Goal: Task Accomplishment & Management: Use online tool/utility

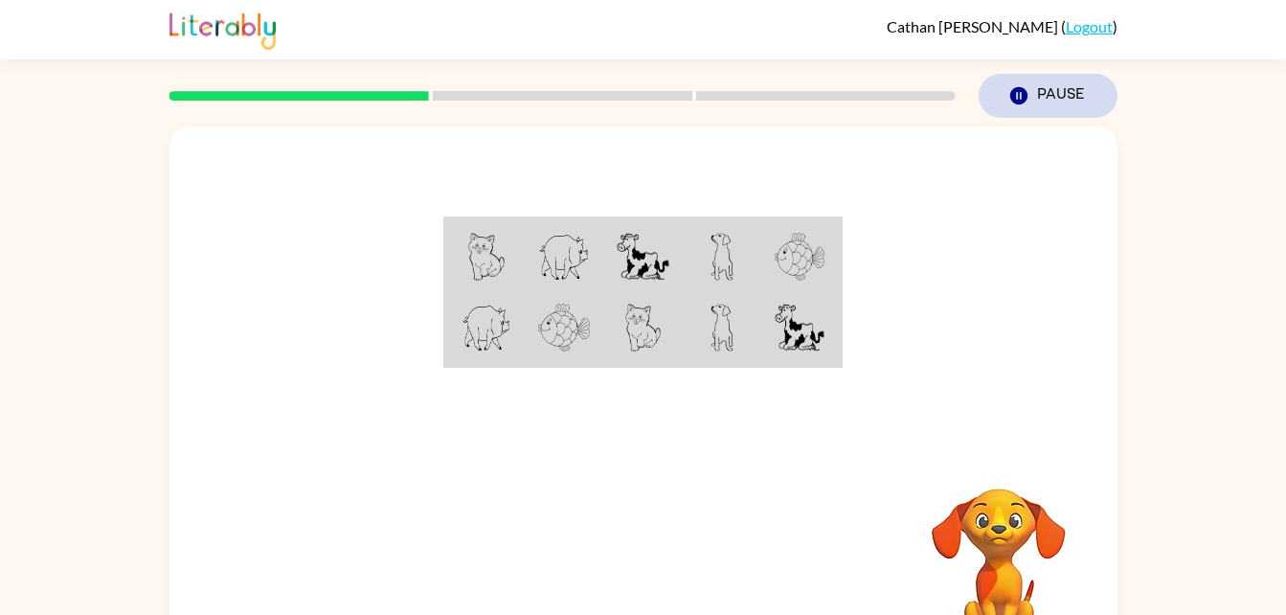
click at [1030, 97] on button "Pause Pause" at bounding box center [1048, 96] width 139 height 44
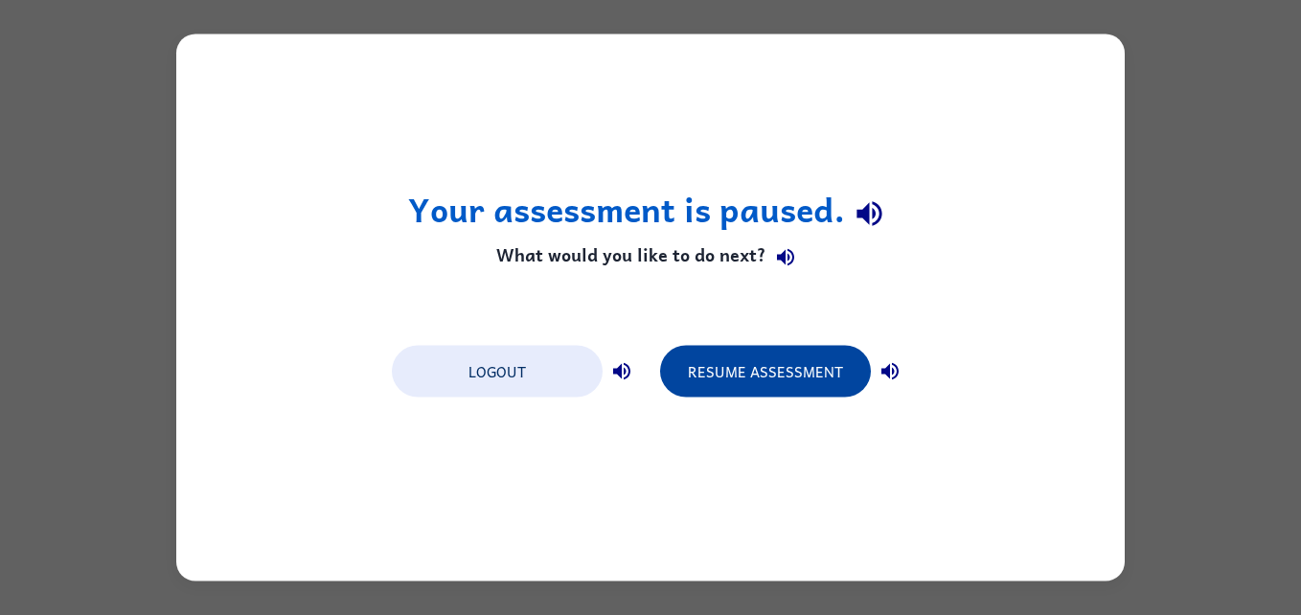
click at [733, 378] on button "Resume Assessment" at bounding box center [765, 372] width 211 height 52
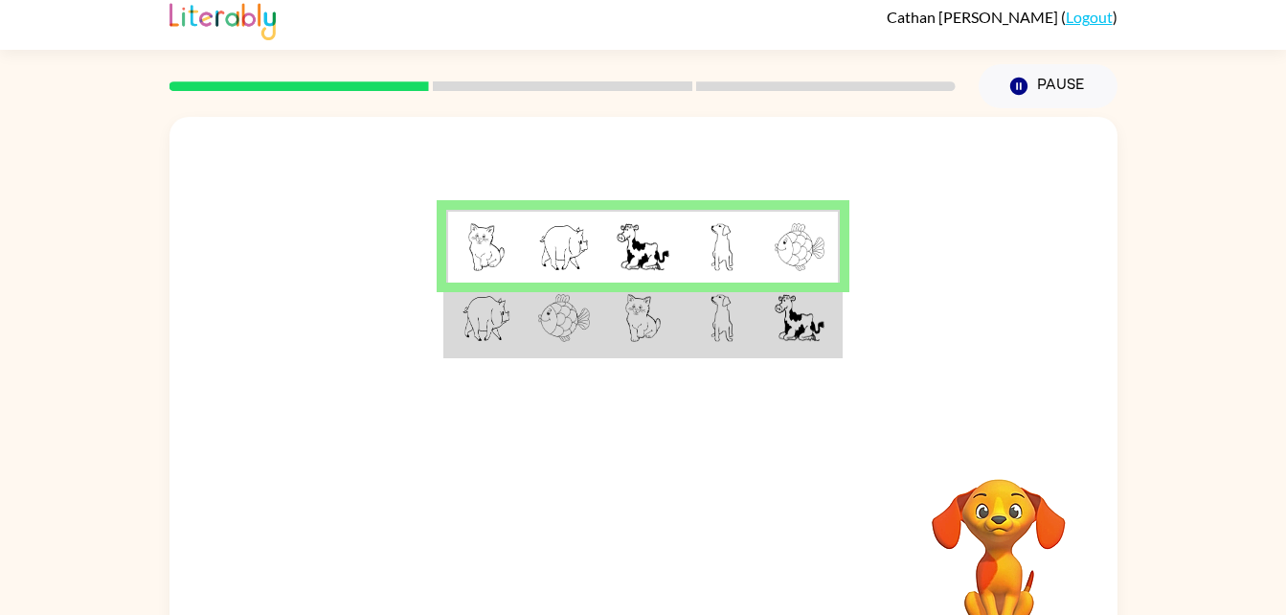
scroll to position [3, 0]
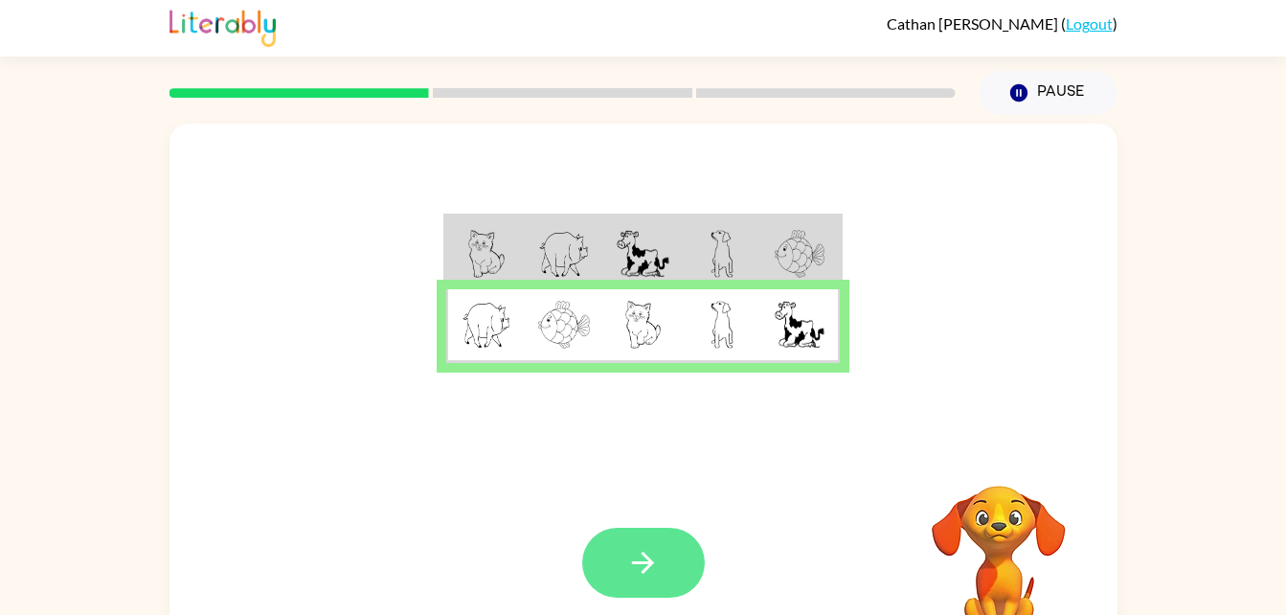
click at [665, 553] on button "button" at bounding box center [643, 563] width 123 height 70
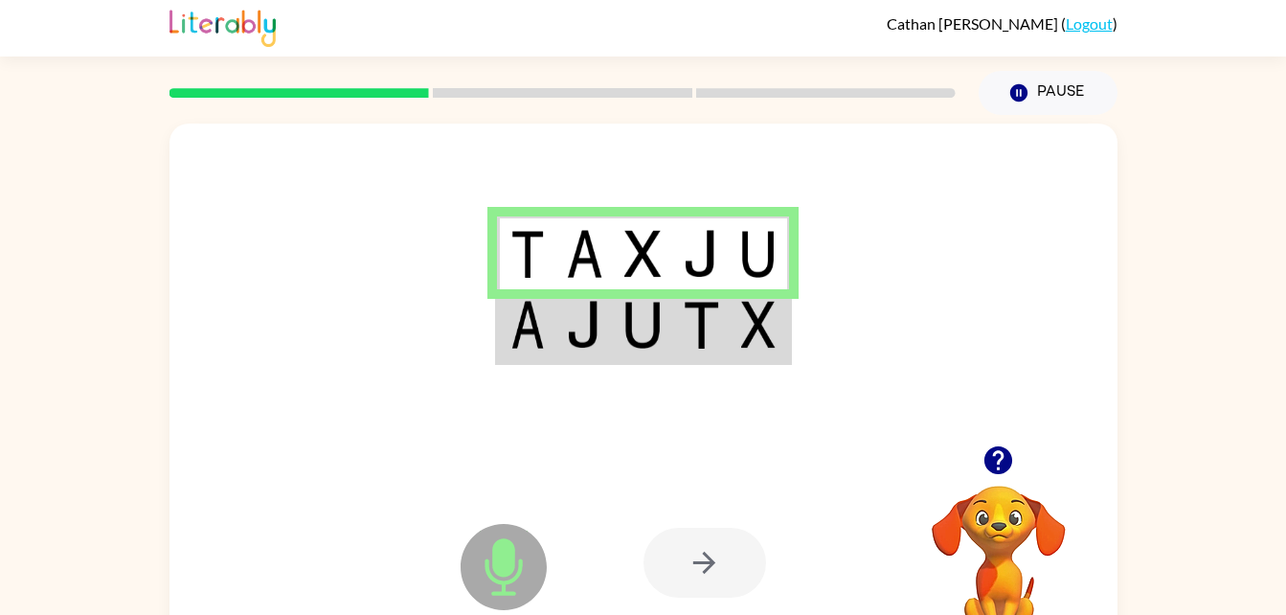
click at [592, 342] on img at bounding box center [584, 325] width 36 height 48
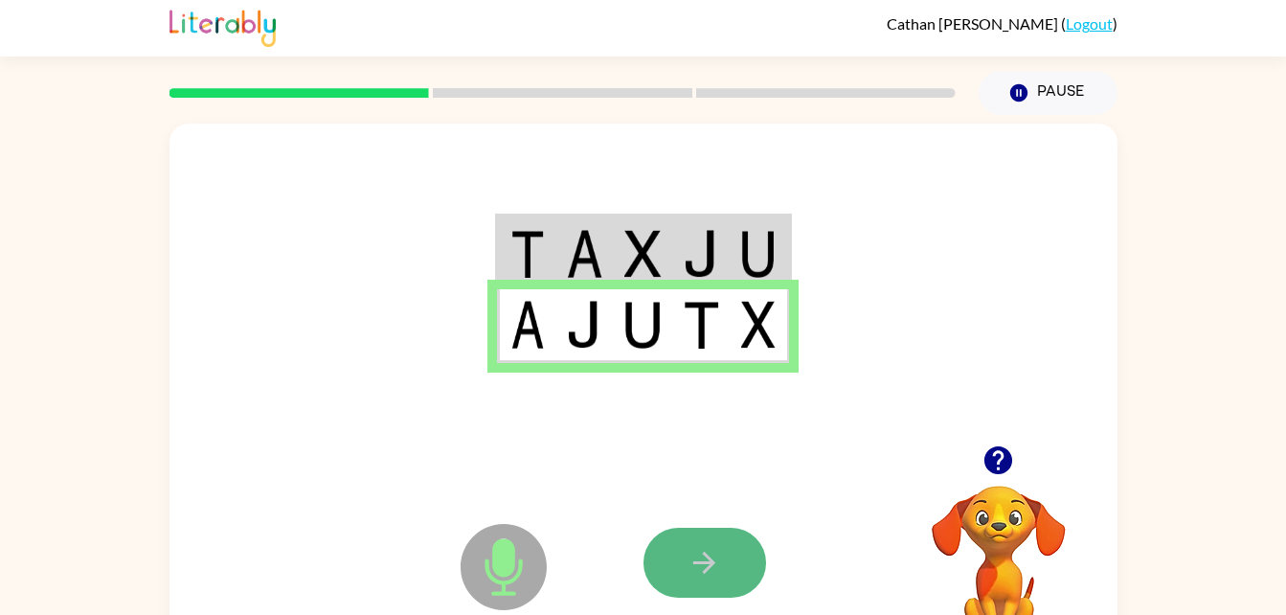
click at [718, 566] on icon "button" at bounding box center [705, 563] width 34 height 34
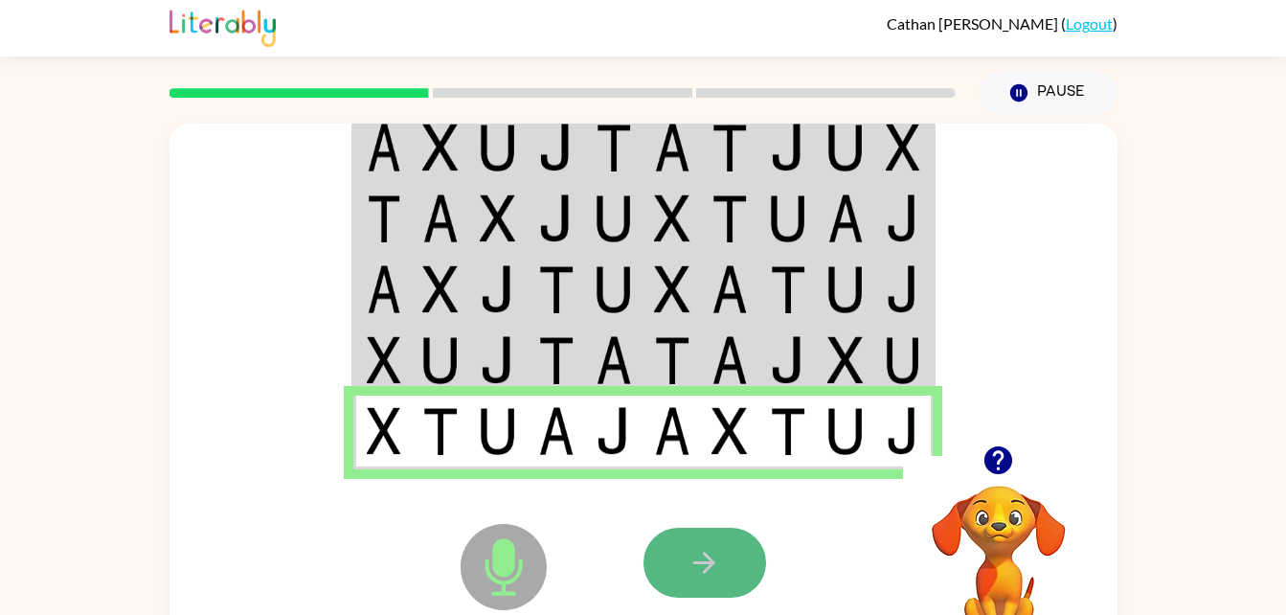
click at [727, 578] on button "button" at bounding box center [705, 563] width 123 height 70
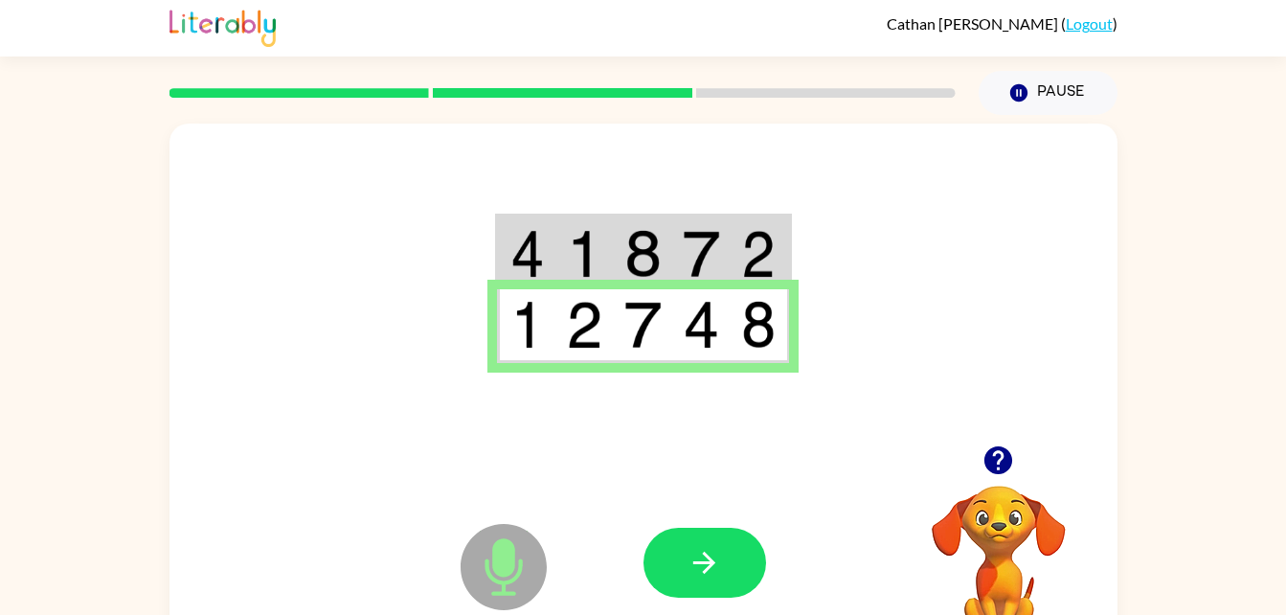
click at [727, 572] on button "button" at bounding box center [705, 563] width 123 height 70
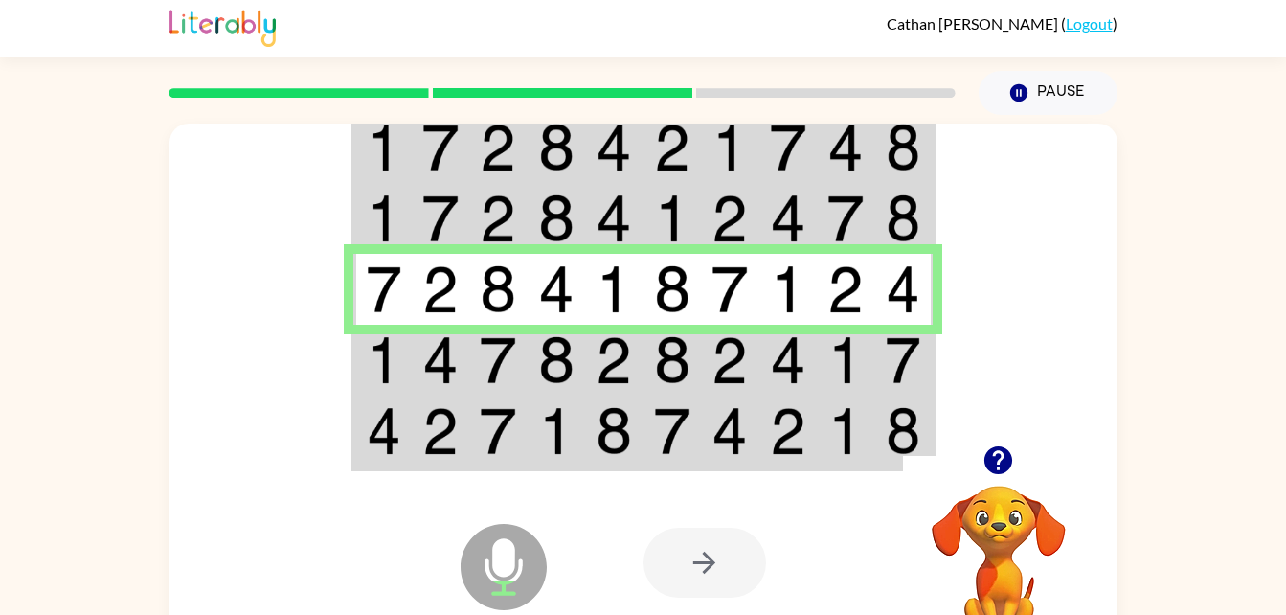
click at [727, 572] on div at bounding box center [705, 563] width 123 height 70
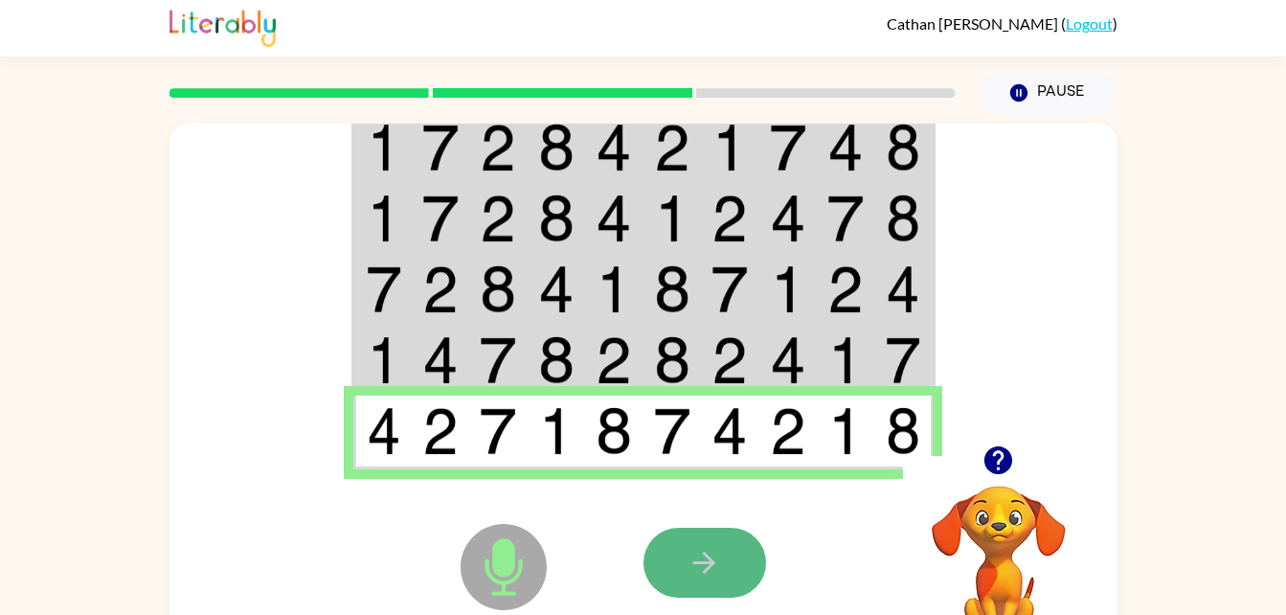
click at [709, 556] on icon "button" at bounding box center [705, 563] width 34 height 34
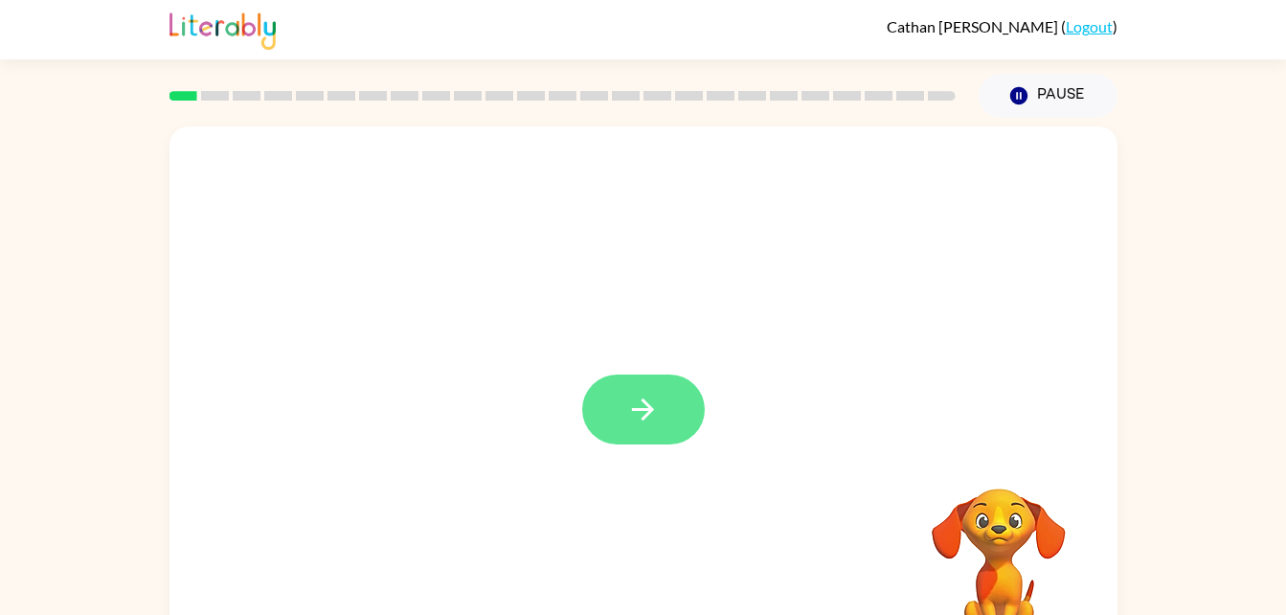
click at [630, 414] on icon "button" at bounding box center [643, 410] width 34 height 34
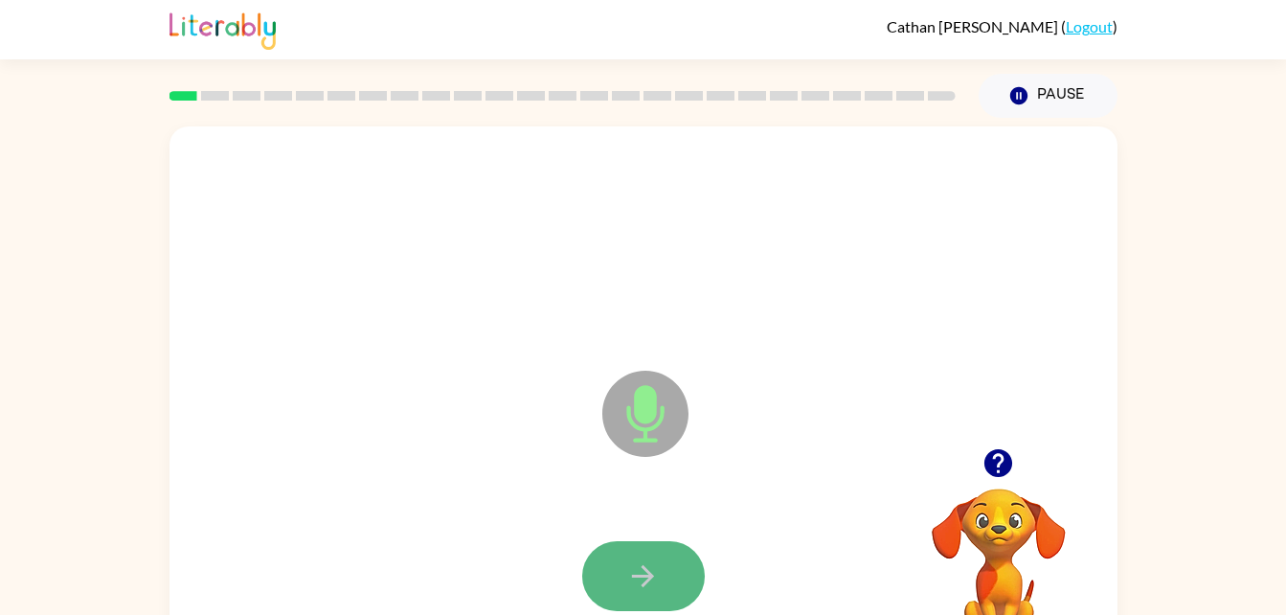
click at [654, 578] on icon "button" at bounding box center [643, 576] width 34 height 34
click at [612, 562] on button "button" at bounding box center [643, 576] width 123 height 70
click at [634, 604] on button "button" at bounding box center [643, 576] width 123 height 70
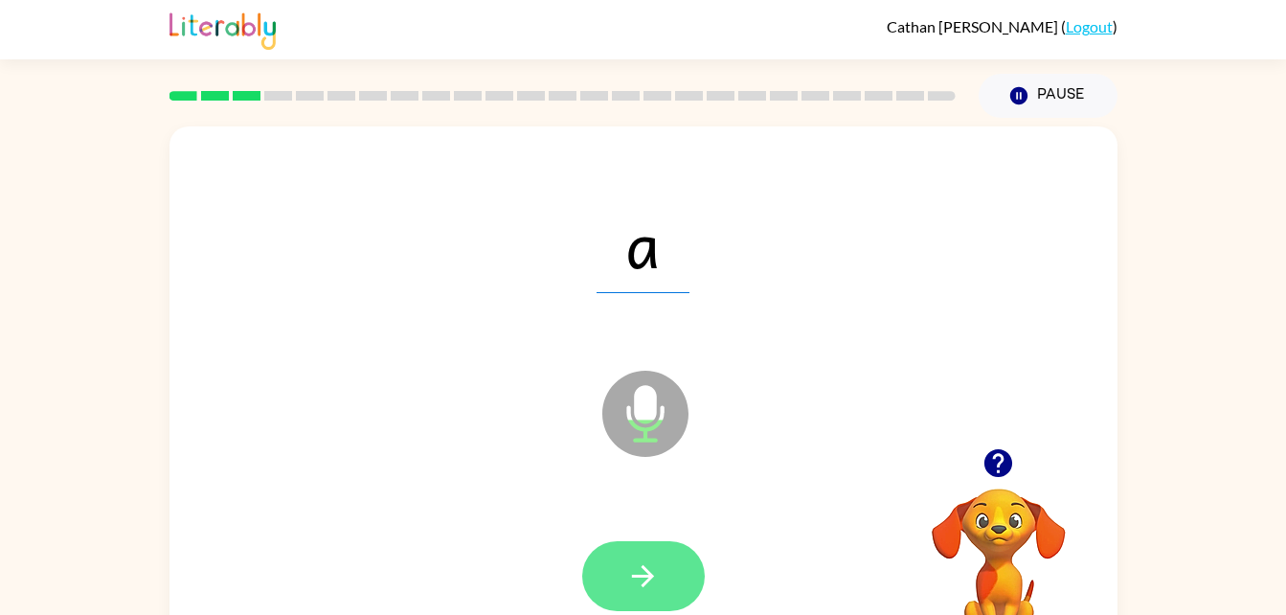
click at [620, 580] on button "button" at bounding box center [643, 576] width 123 height 70
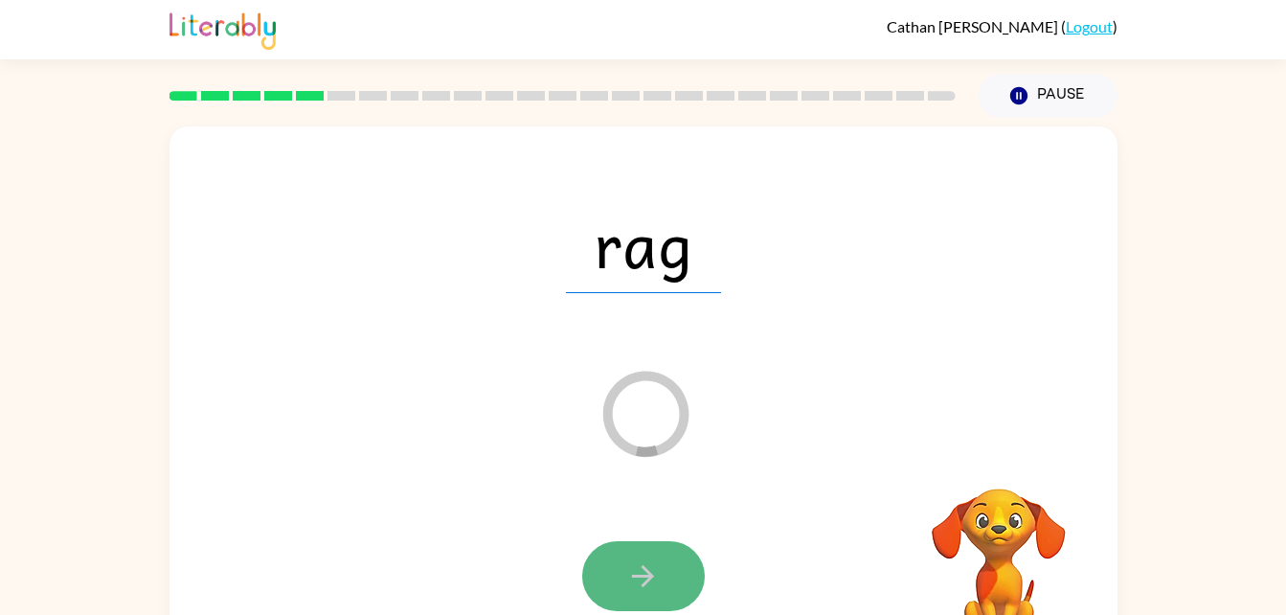
click at [664, 585] on button "button" at bounding box center [643, 576] width 123 height 70
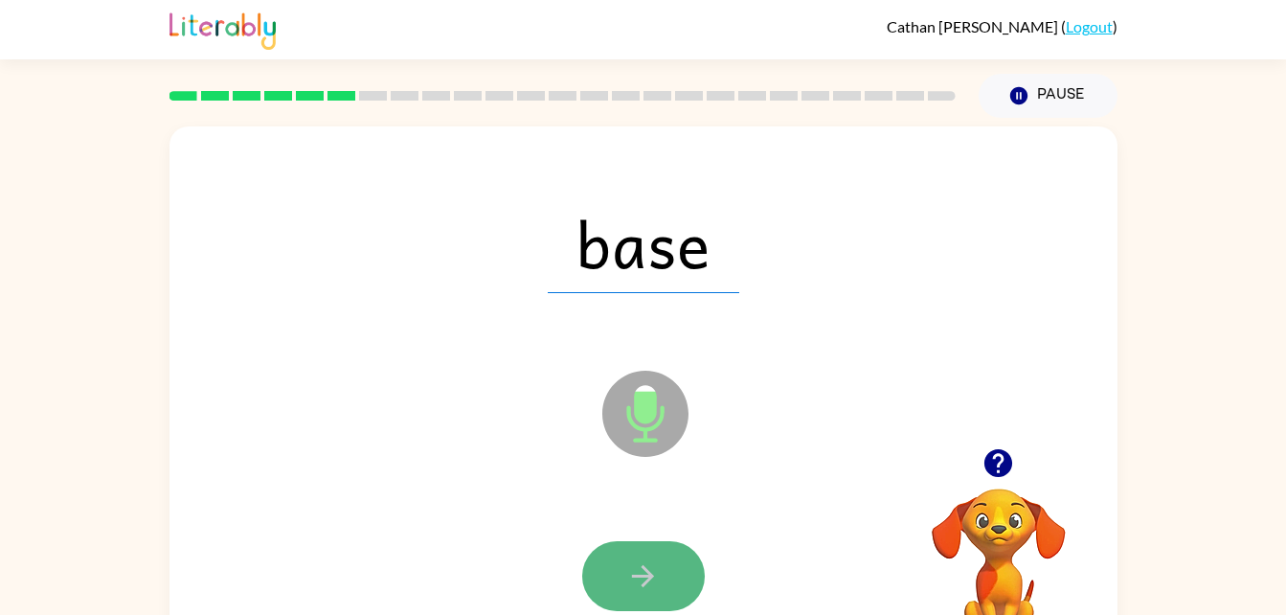
click at [633, 571] on icon "button" at bounding box center [643, 576] width 34 height 34
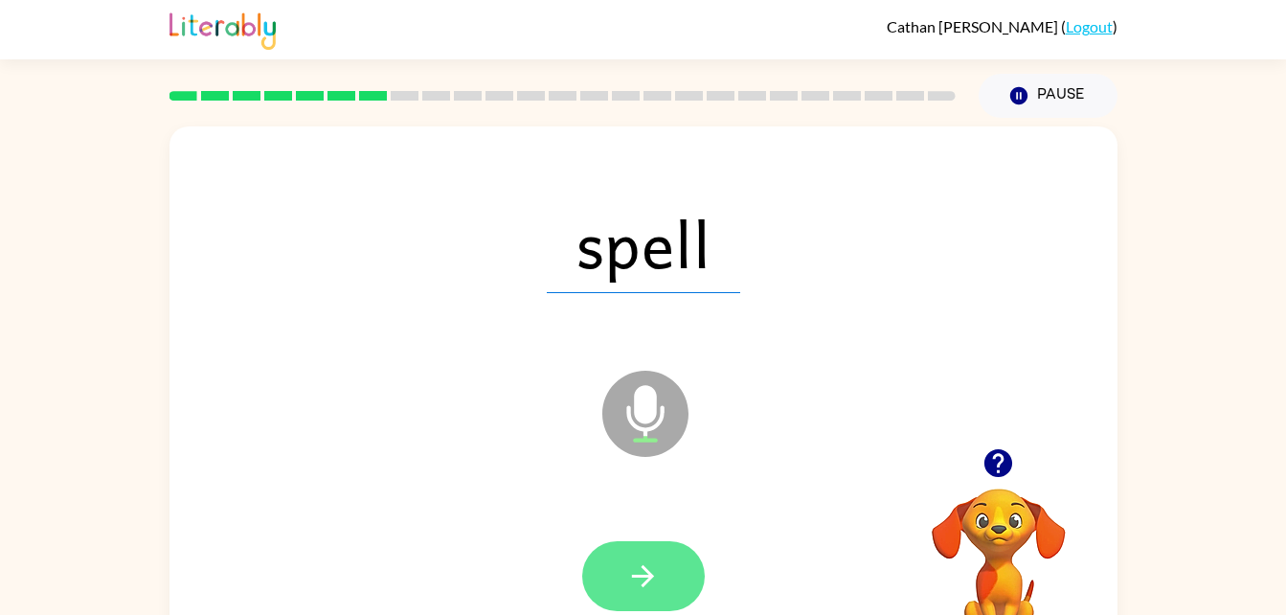
click at [634, 583] on icon "button" at bounding box center [643, 576] width 34 height 34
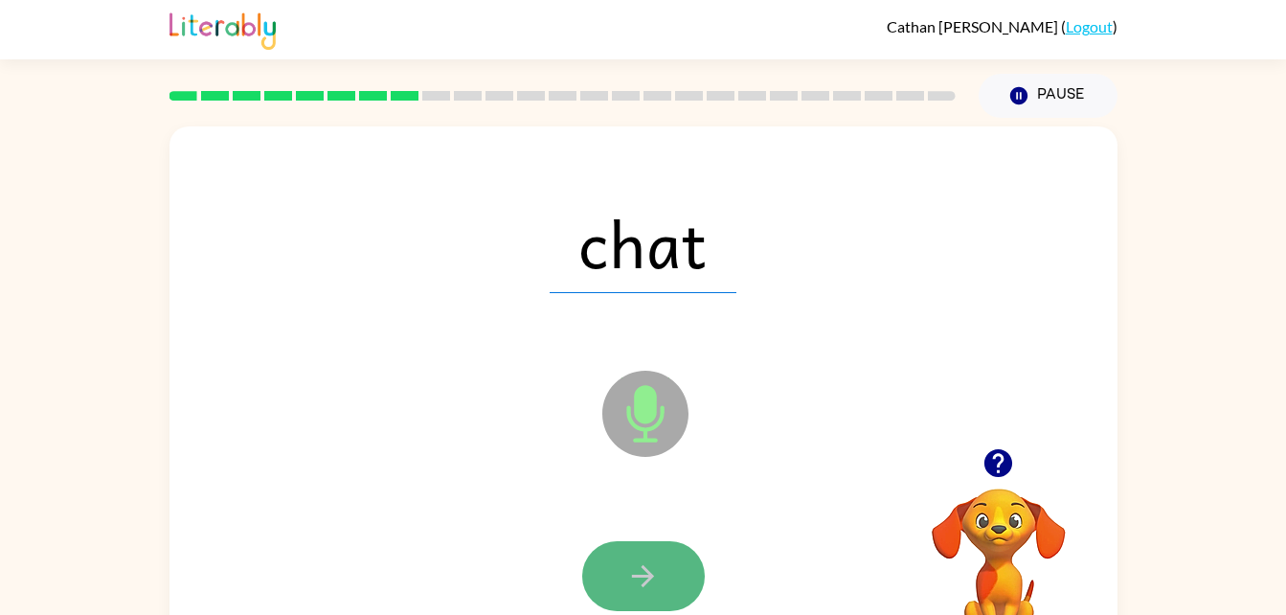
click at [652, 579] on icon "button" at bounding box center [643, 576] width 34 height 34
click at [662, 588] on button "button" at bounding box center [643, 576] width 123 height 70
click at [676, 557] on button "button" at bounding box center [643, 576] width 123 height 70
click at [667, 561] on button "button" at bounding box center [643, 576] width 123 height 70
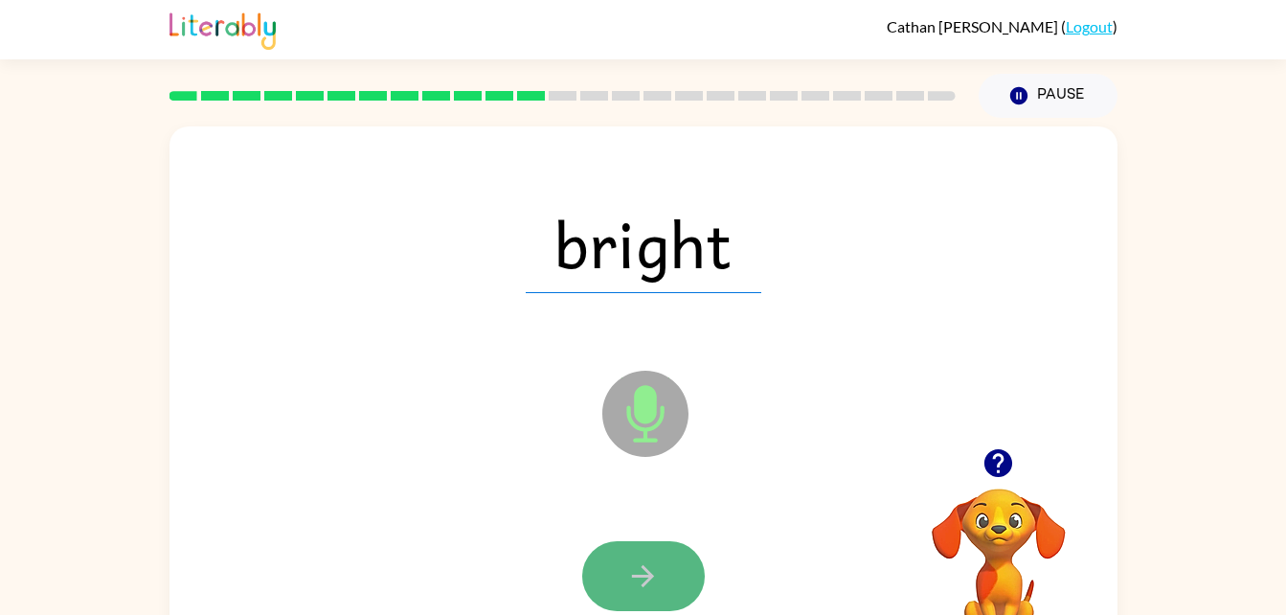
click at [668, 556] on button "button" at bounding box center [643, 576] width 123 height 70
click at [633, 564] on icon "button" at bounding box center [643, 576] width 34 height 34
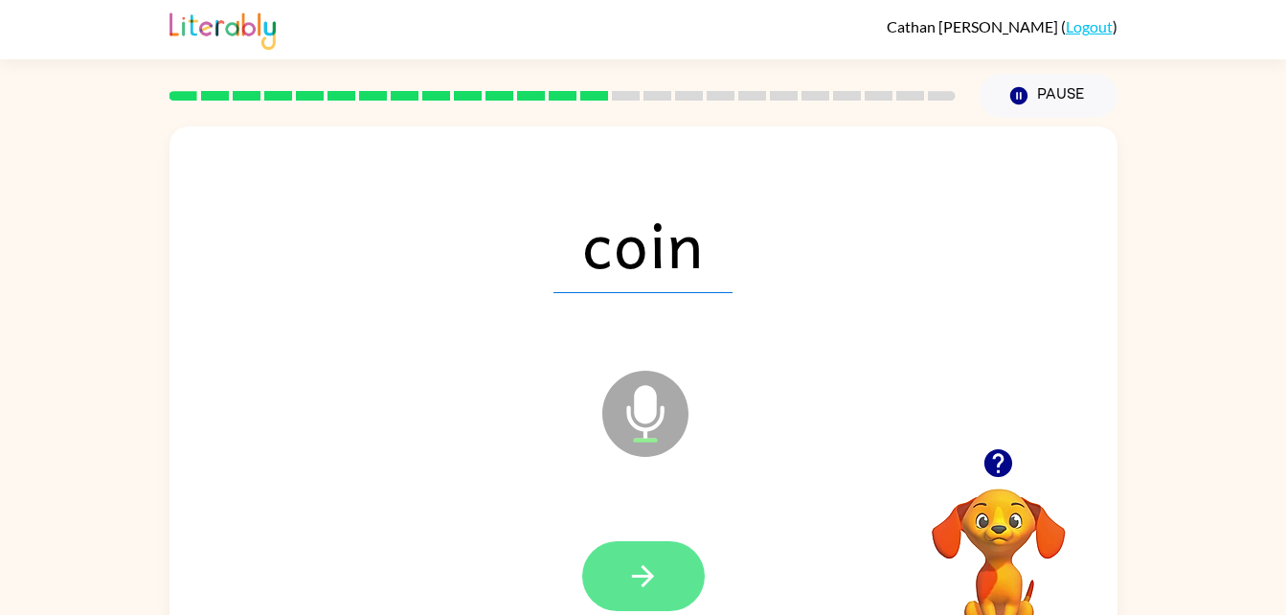
click at [630, 567] on icon "button" at bounding box center [643, 576] width 34 height 34
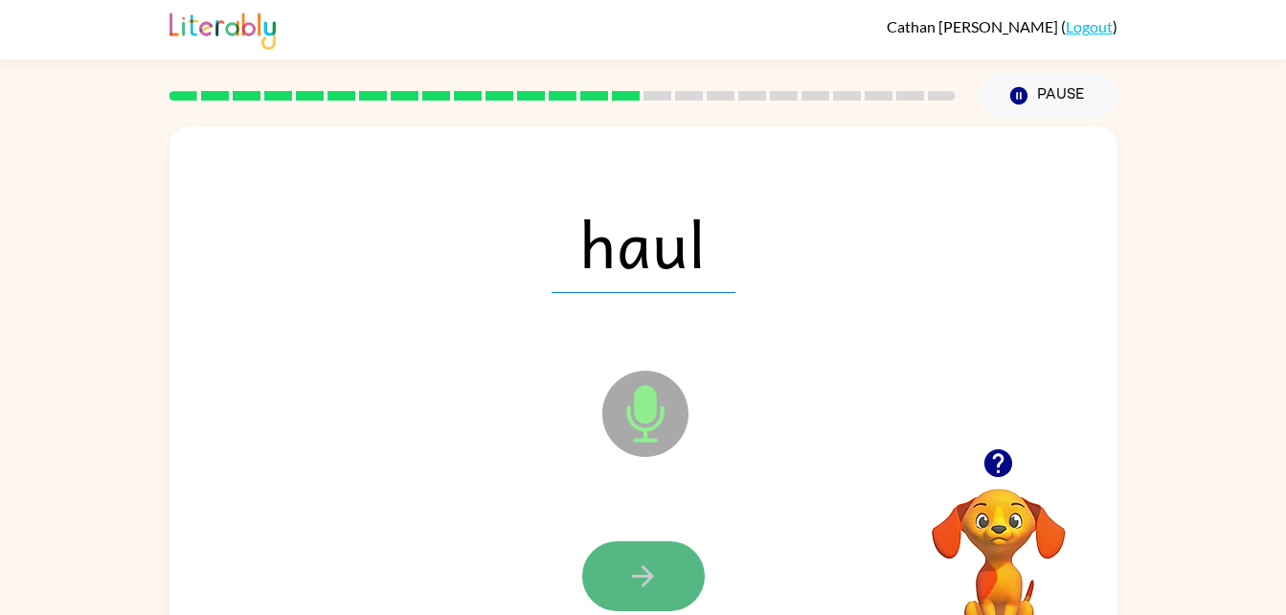
click at [632, 560] on icon "button" at bounding box center [643, 576] width 34 height 34
click at [639, 556] on button "button" at bounding box center [643, 576] width 123 height 70
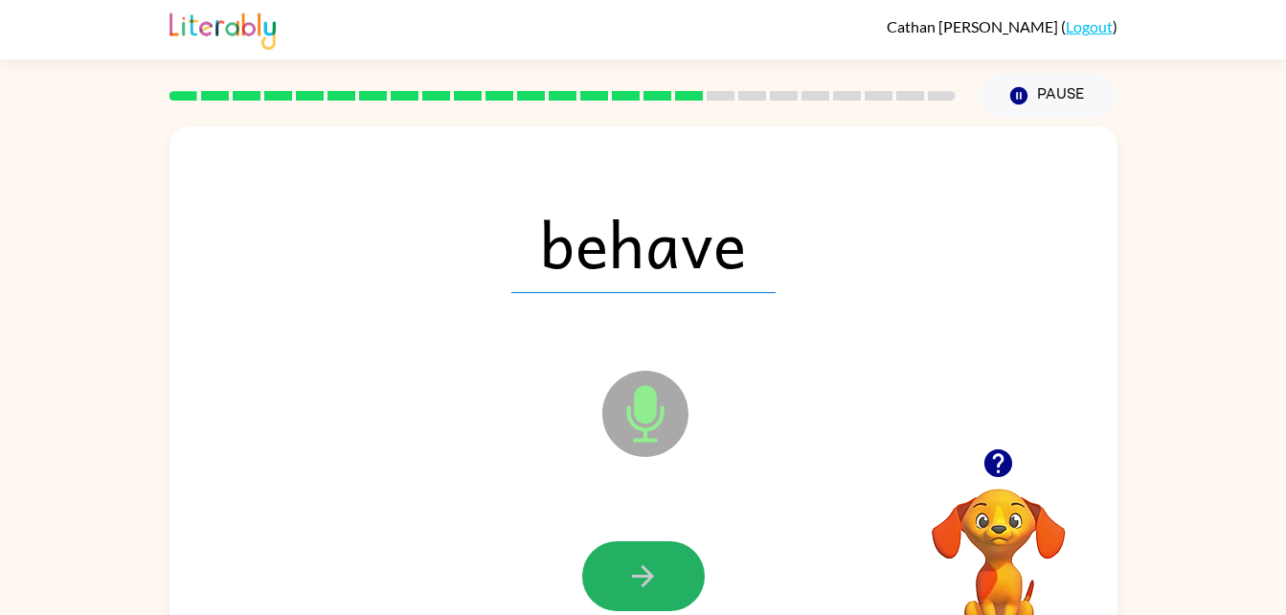
click at [639, 556] on button "button" at bounding box center [643, 576] width 123 height 70
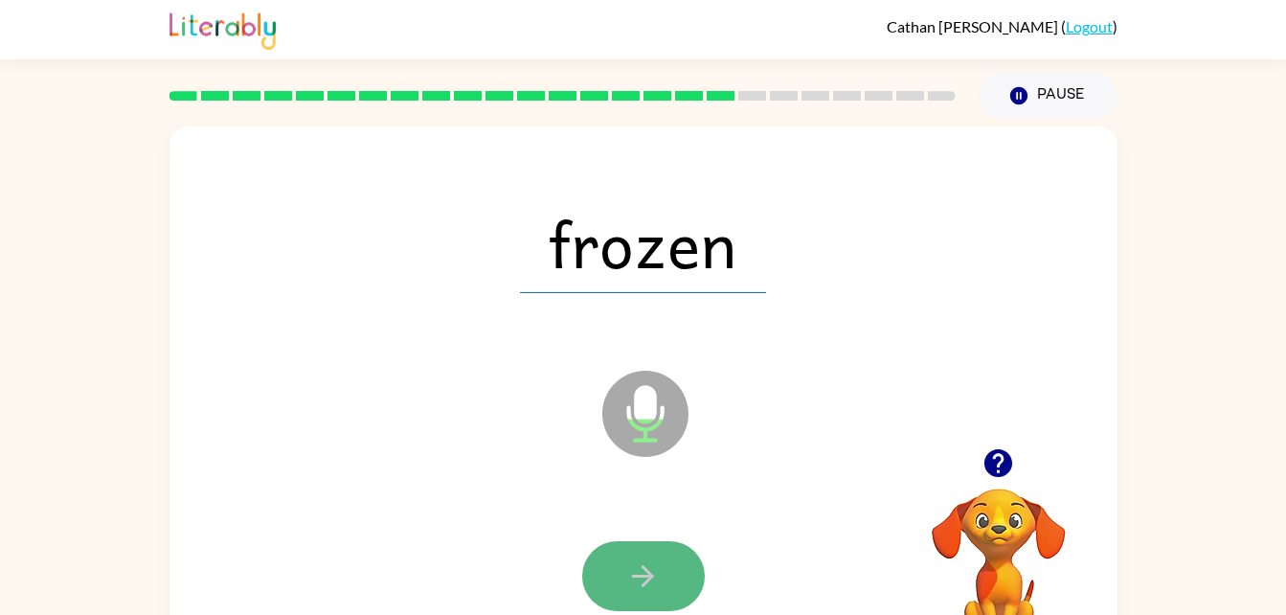
click at [649, 577] on icon "button" at bounding box center [643, 576] width 22 height 22
click at [645, 577] on icon "button" at bounding box center [643, 576] width 22 height 22
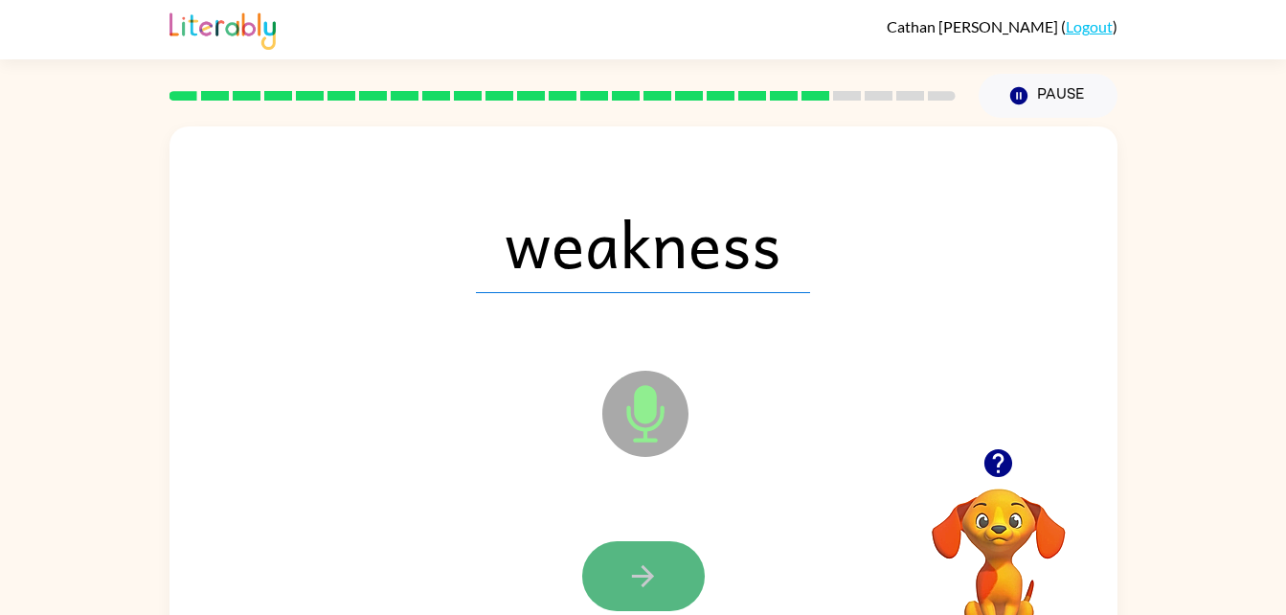
click at [654, 578] on icon "button" at bounding box center [643, 576] width 34 height 34
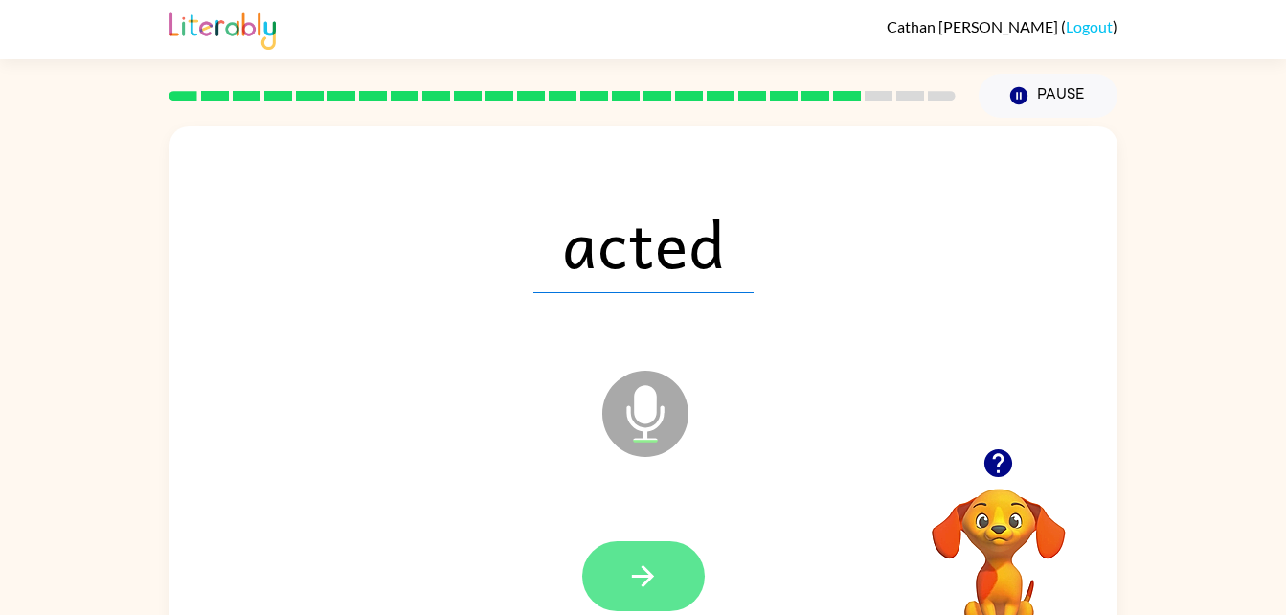
click at [680, 605] on button "button" at bounding box center [643, 576] width 123 height 70
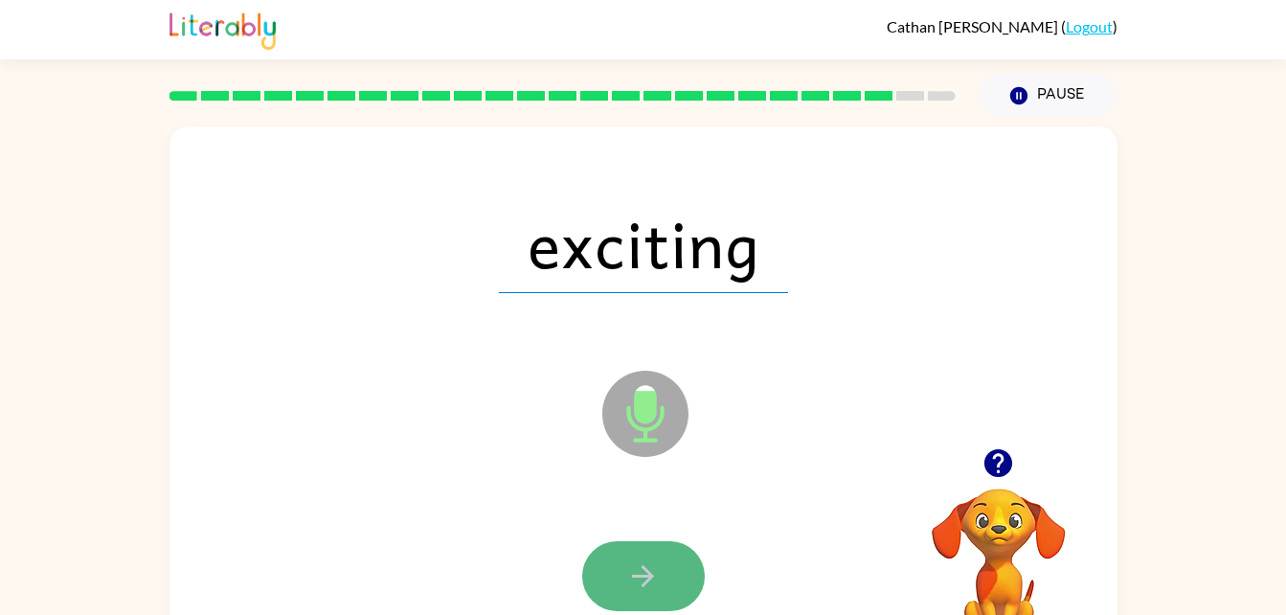
click at [669, 596] on button "button" at bounding box center [643, 576] width 123 height 70
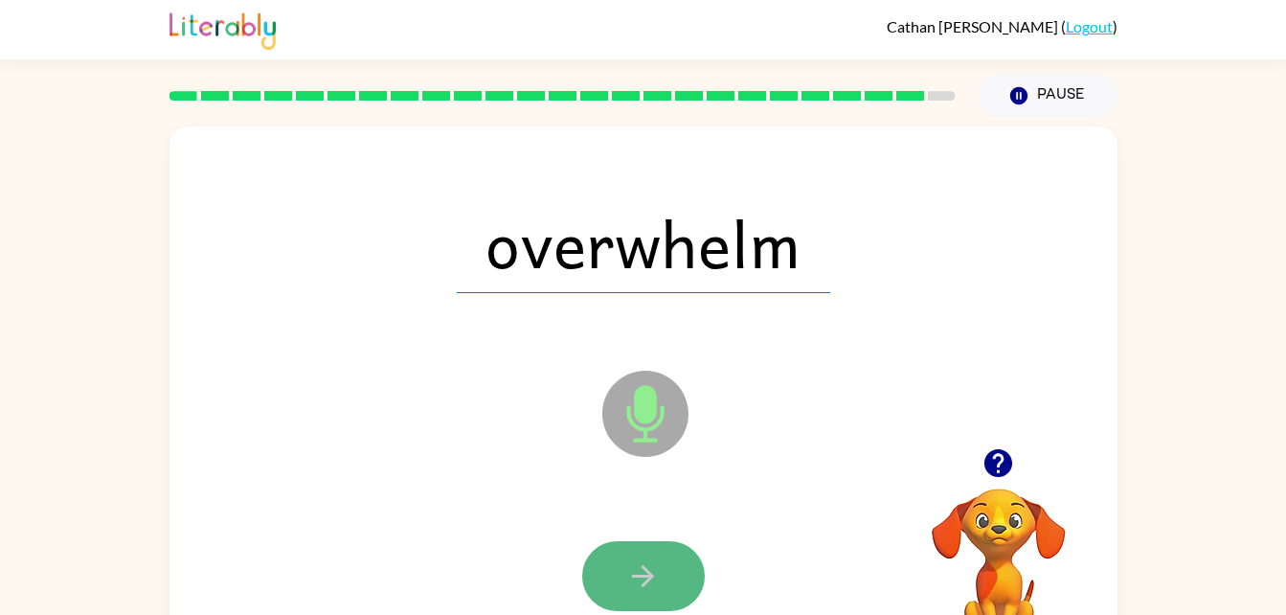
click at [667, 581] on button "button" at bounding box center [643, 576] width 123 height 70
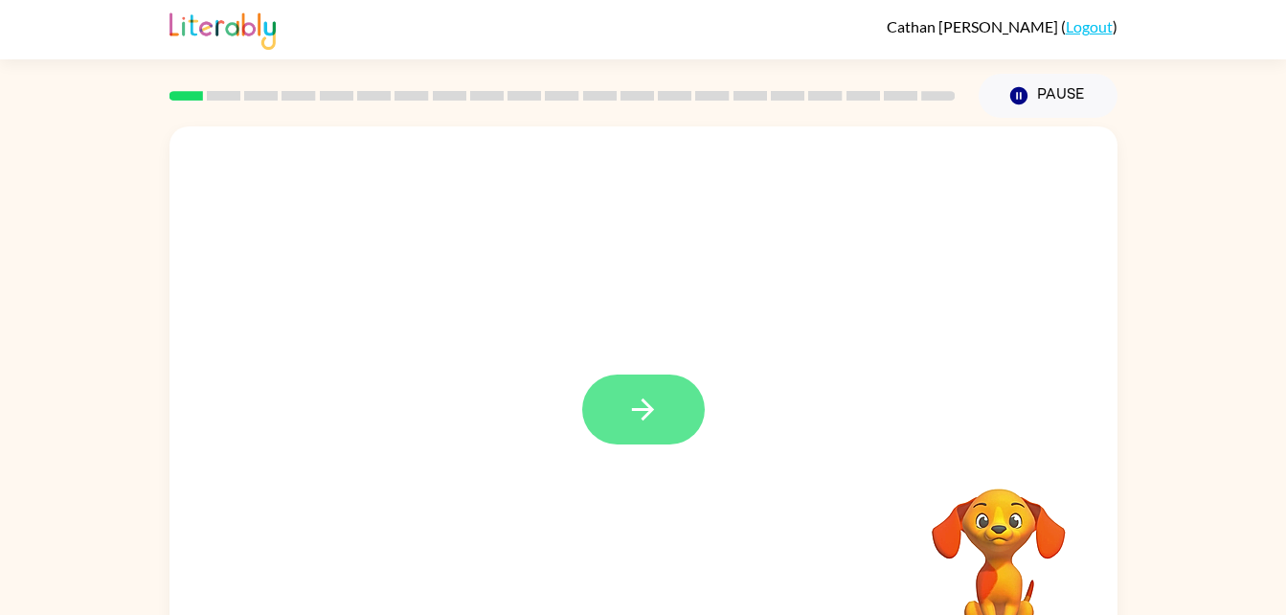
click at [667, 386] on button "button" at bounding box center [643, 409] width 123 height 70
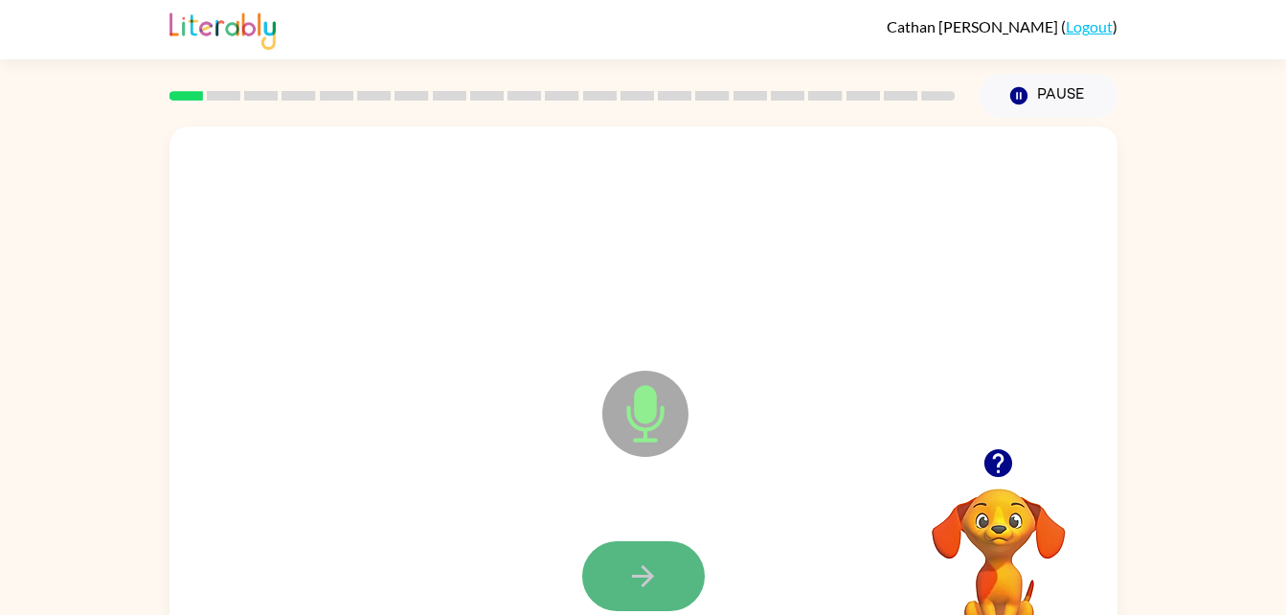
click at [667, 597] on button "button" at bounding box center [643, 576] width 123 height 70
click at [670, 579] on button "button" at bounding box center [643, 576] width 123 height 70
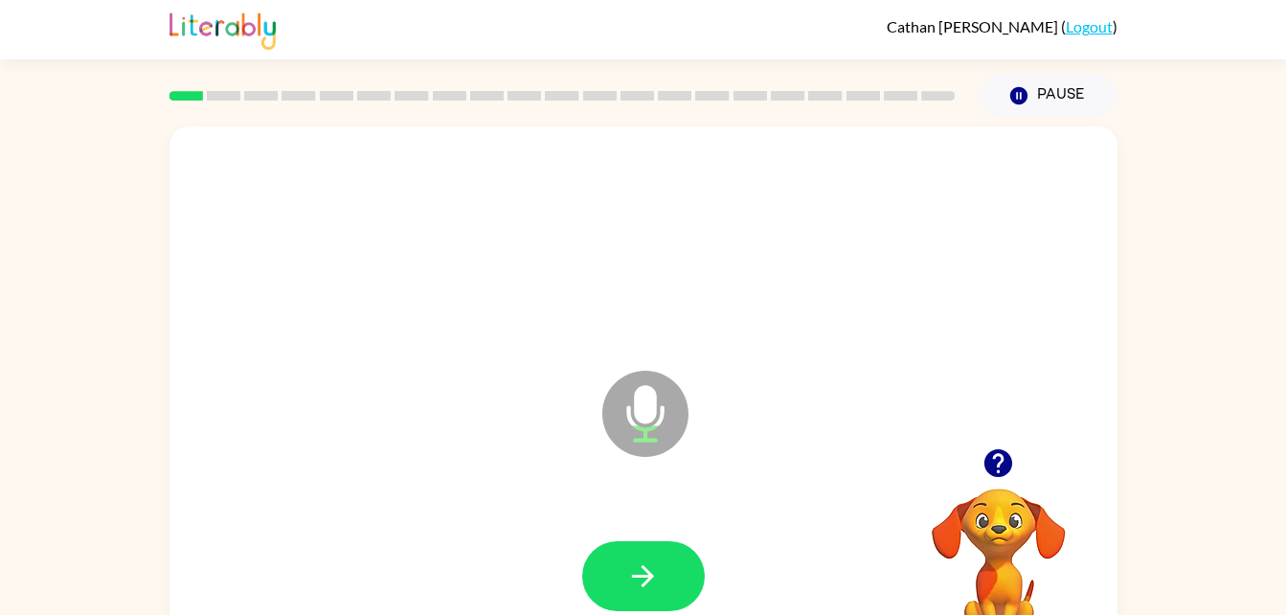
drag, startPoint x: 612, startPoint y: 600, endPoint x: 398, endPoint y: 491, distance: 239.4
click at [398, 491] on div "Microphone The Microphone is here when it is your turn to talk" at bounding box center [644, 399] width 948 height 547
click at [637, 562] on icon "button" at bounding box center [643, 576] width 34 height 34
click at [649, 577] on icon "button" at bounding box center [643, 576] width 22 height 22
click at [667, 582] on button "button" at bounding box center [643, 576] width 123 height 70
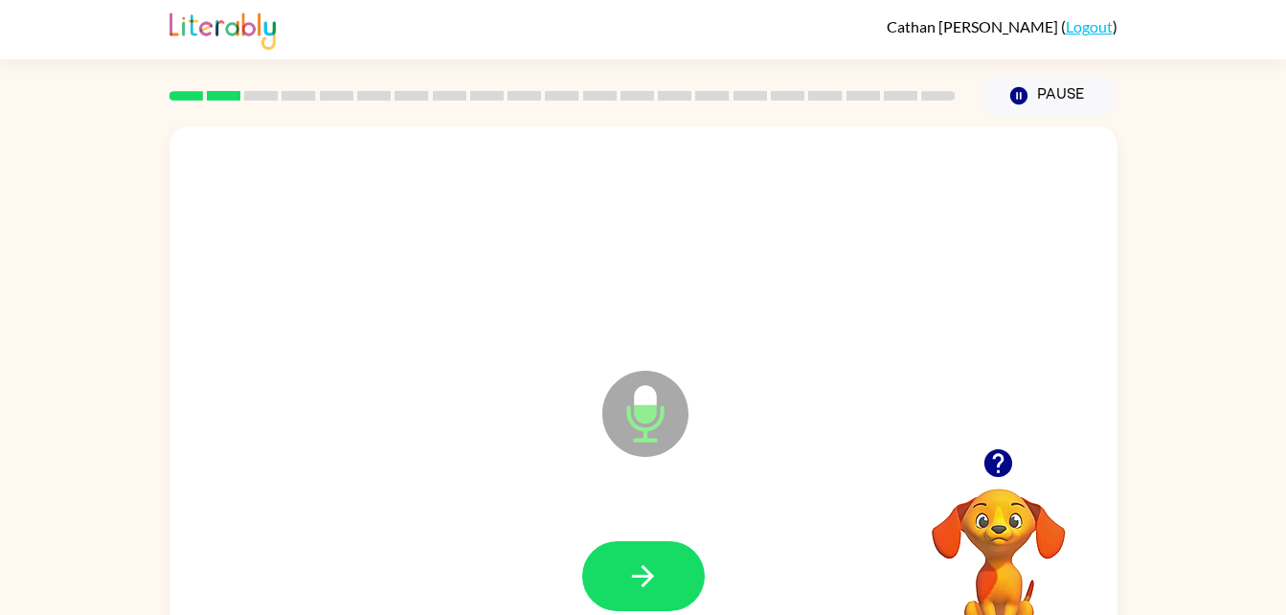
drag, startPoint x: 667, startPoint y: 582, endPoint x: 1009, endPoint y: 300, distance: 443.6
drag, startPoint x: 1009, startPoint y: 300, endPoint x: 645, endPoint y: 575, distance: 456.1
click at [645, 575] on icon "button" at bounding box center [643, 576] width 22 height 22
click at [642, 588] on icon "button" at bounding box center [643, 576] width 34 height 34
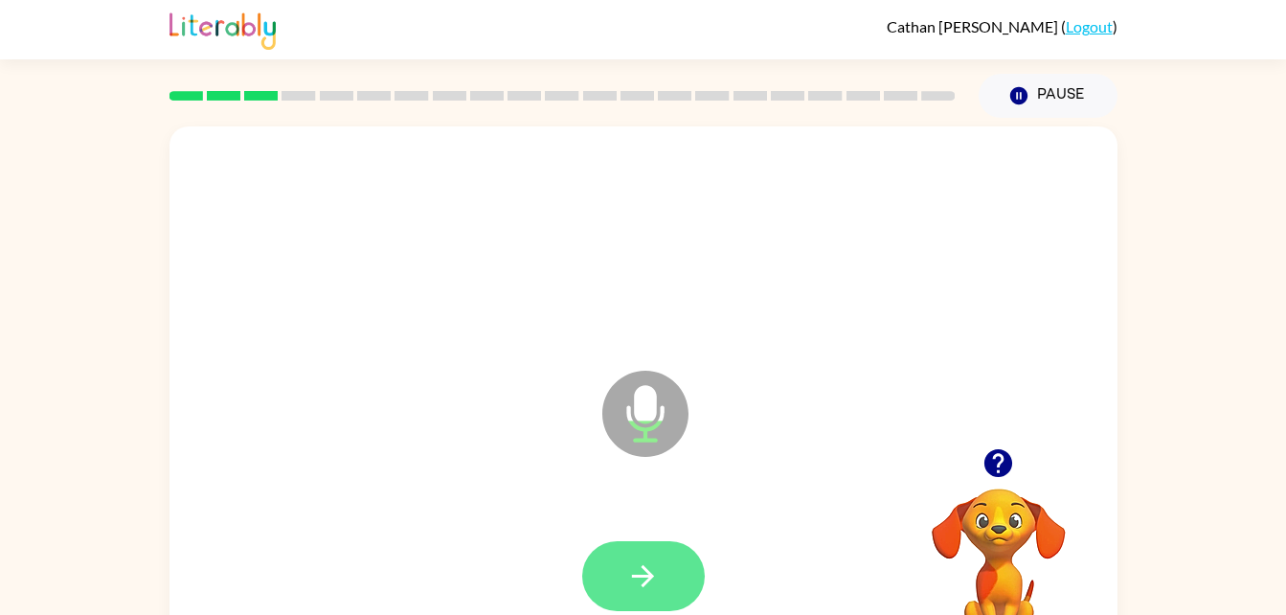
click at [653, 580] on icon "button" at bounding box center [643, 576] width 34 height 34
click at [636, 572] on icon "button" at bounding box center [643, 576] width 34 height 34
click at [636, 570] on icon "button" at bounding box center [643, 576] width 34 height 34
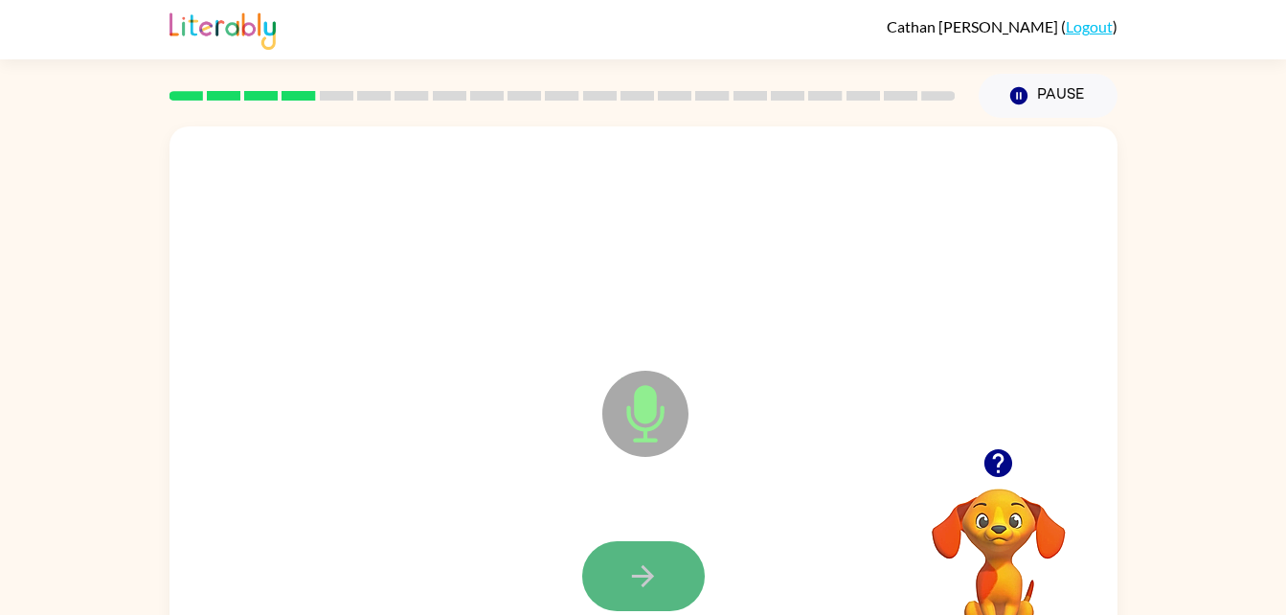
click at [677, 564] on button "button" at bounding box center [643, 576] width 123 height 70
click at [659, 548] on button "button" at bounding box center [643, 576] width 123 height 70
click at [644, 591] on icon "button" at bounding box center [643, 576] width 34 height 34
click at [672, 566] on button "button" at bounding box center [643, 576] width 123 height 70
click at [673, 554] on button "button" at bounding box center [643, 576] width 123 height 70
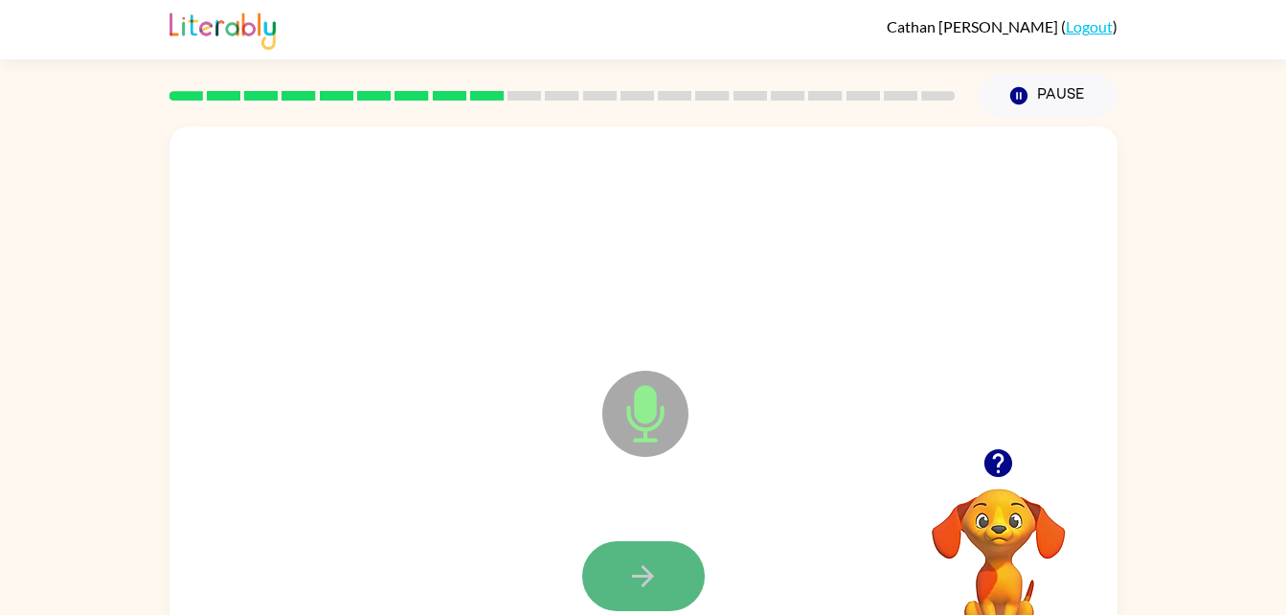
click at [631, 573] on icon "button" at bounding box center [643, 576] width 34 height 34
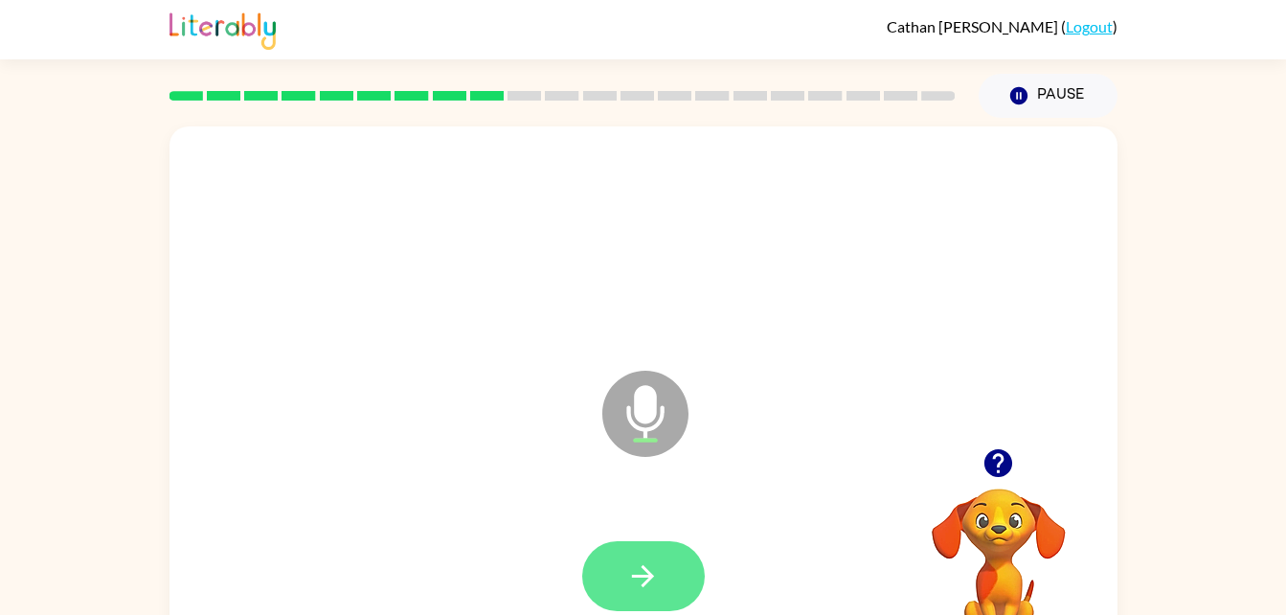
click at [656, 578] on icon "button" at bounding box center [643, 576] width 34 height 34
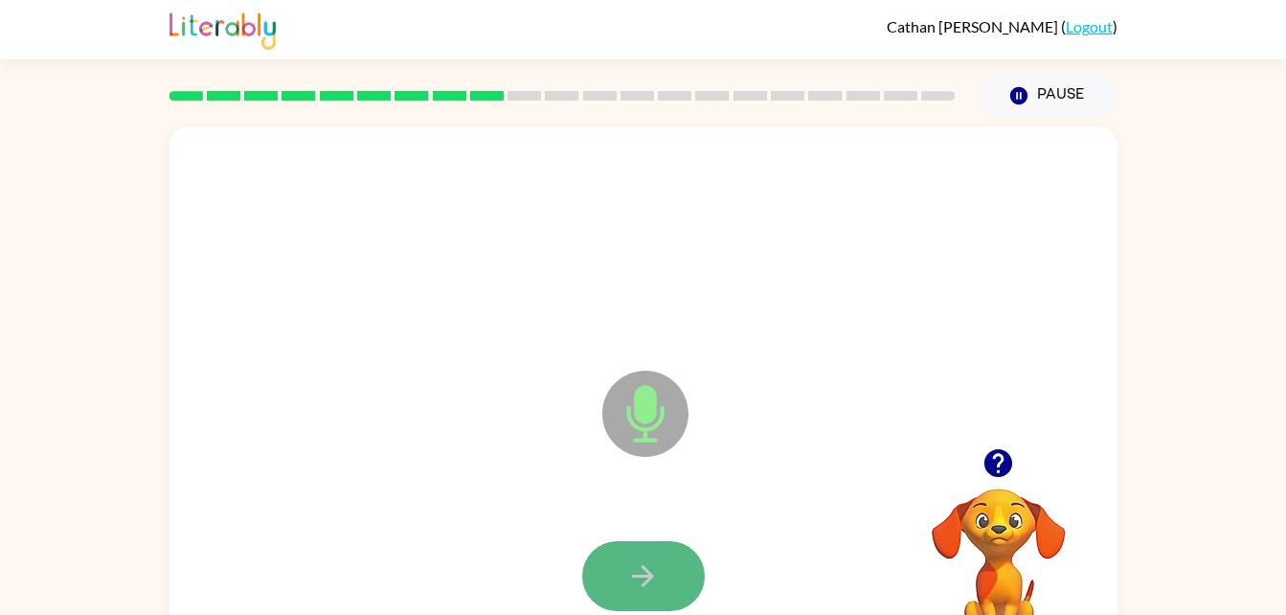
click at [658, 559] on icon "button" at bounding box center [643, 576] width 34 height 34
click at [656, 559] on icon "button" at bounding box center [643, 576] width 34 height 34
click at [663, 565] on button "button" at bounding box center [643, 576] width 123 height 70
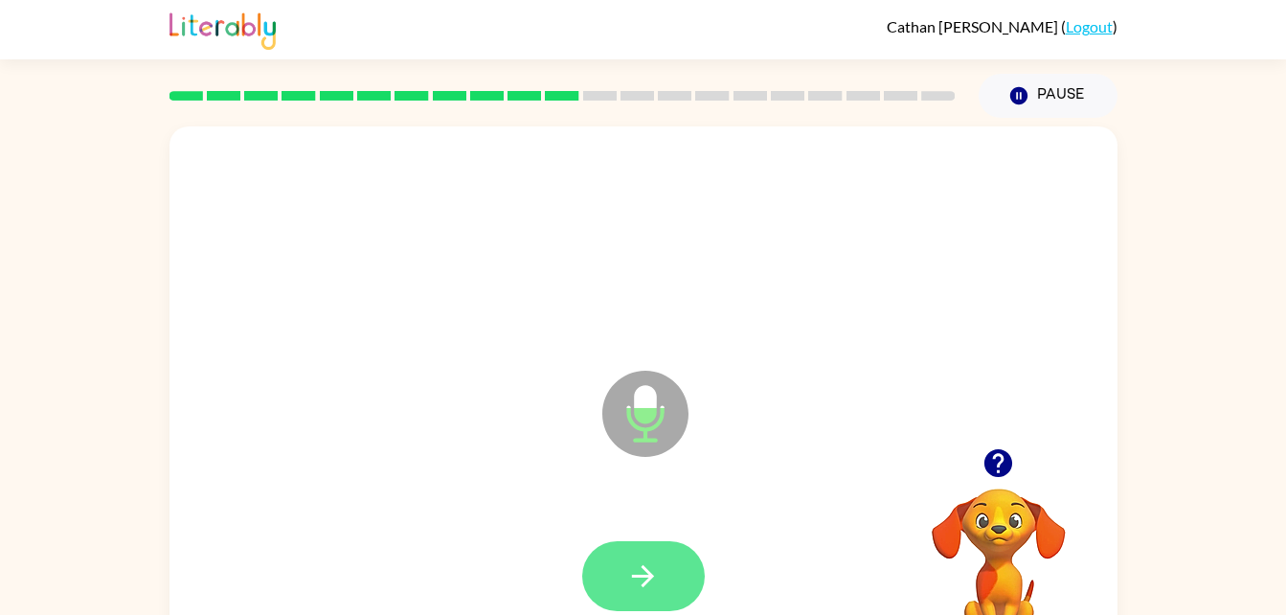
click at [662, 565] on button "button" at bounding box center [643, 576] width 123 height 70
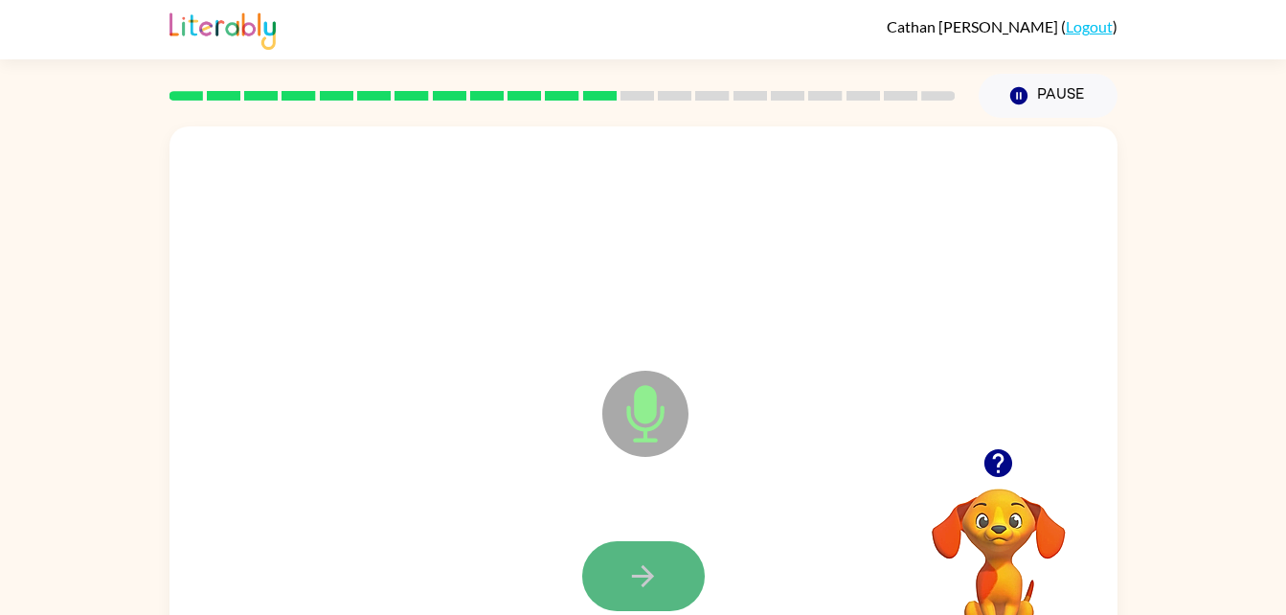
click at [700, 576] on button "button" at bounding box center [643, 576] width 123 height 70
click at [615, 579] on button "button" at bounding box center [643, 576] width 123 height 70
click at [628, 577] on icon "button" at bounding box center [643, 576] width 34 height 34
click at [679, 555] on button "button" at bounding box center [643, 576] width 123 height 70
click at [681, 567] on button "button" at bounding box center [643, 576] width 123 height 70
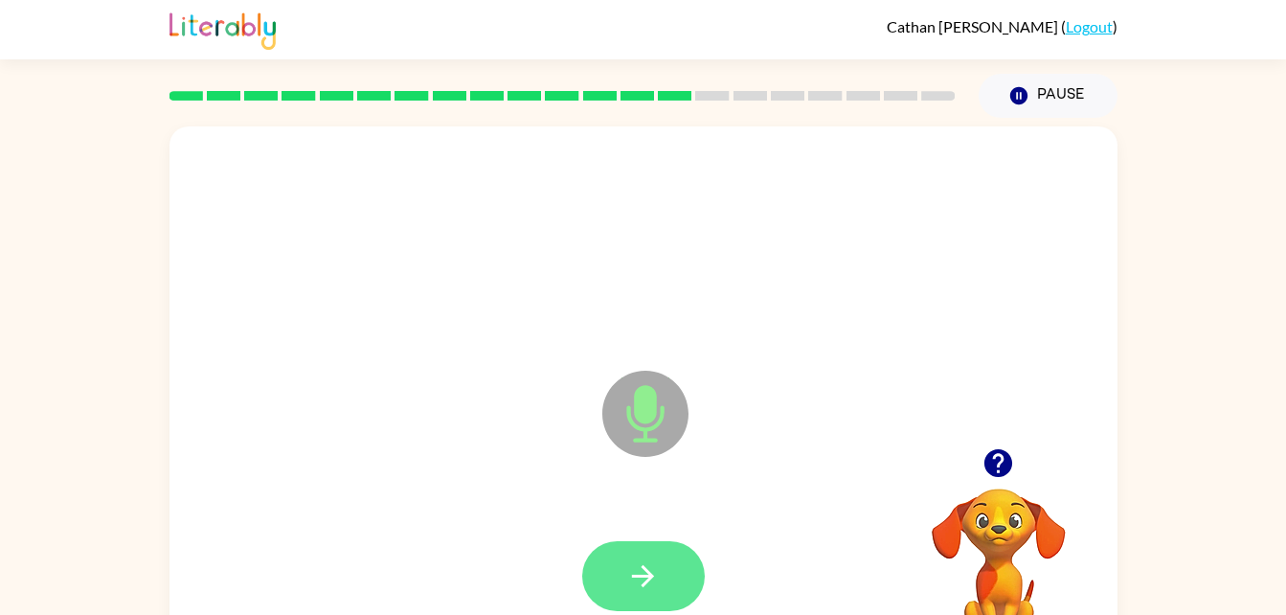
click at [681, 569] on button "button" at bounding box center [643, 576] width 123 height 70
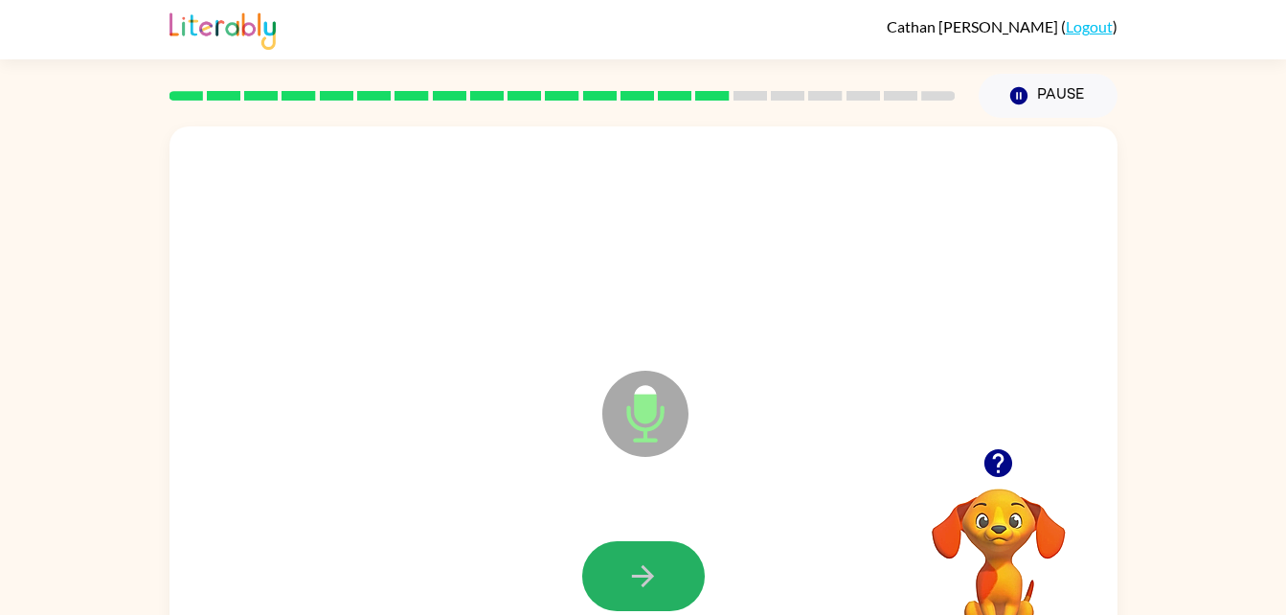
click at [681, 569] on button "button" at bounding box center [643, 576] width 123 height 70
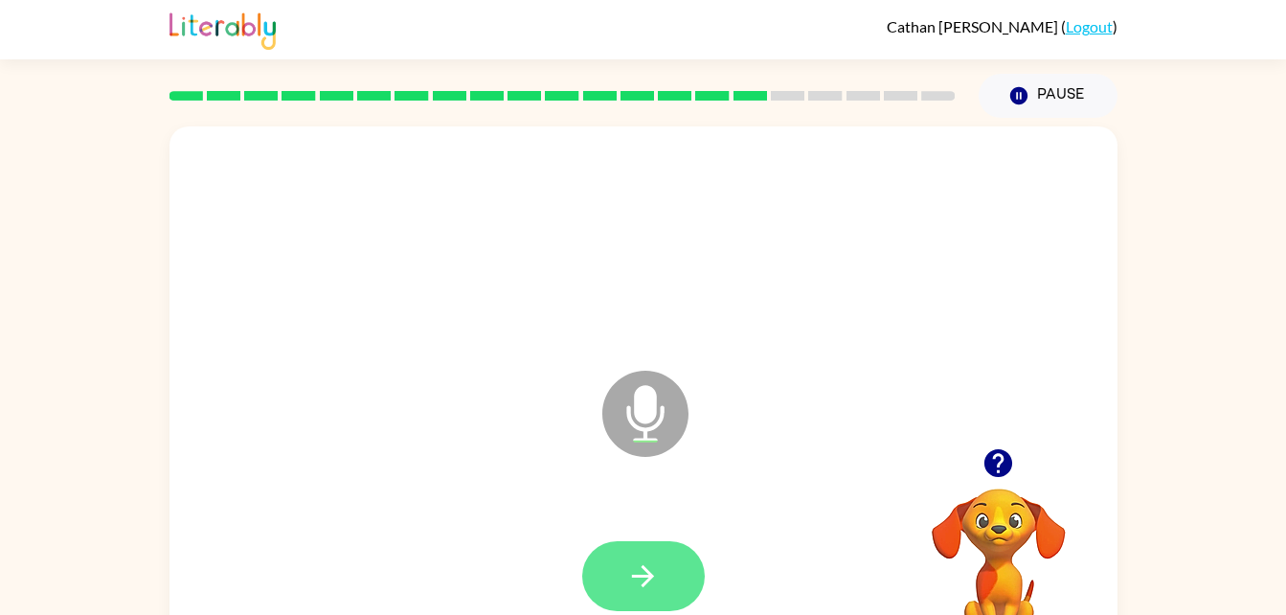
click at [657, 576] on icon "button" at bounding box center [643, 576] width 34 height 34
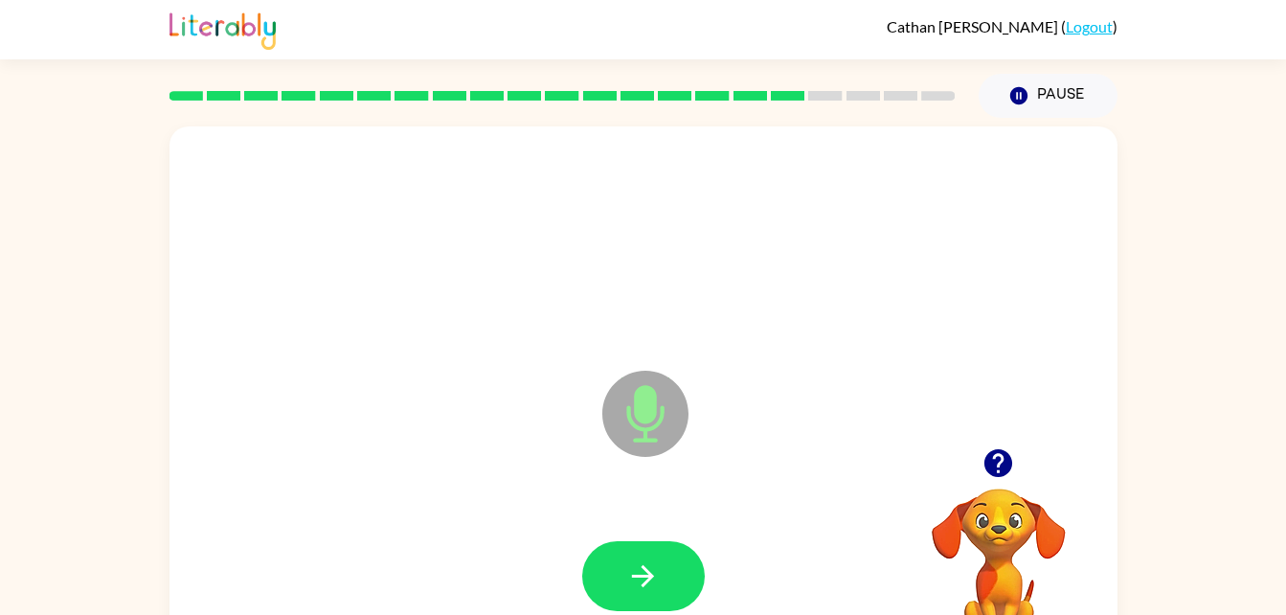
click at [657, 576] on icon "button" at bounding box center [643, 576] width 34 height 34
click at [659, 580] on icon "button" at bounding box center [643, 576] width 34 height 34
click at [639, 556] on button "button" at bounding box center [643, 576] width 123 height 70
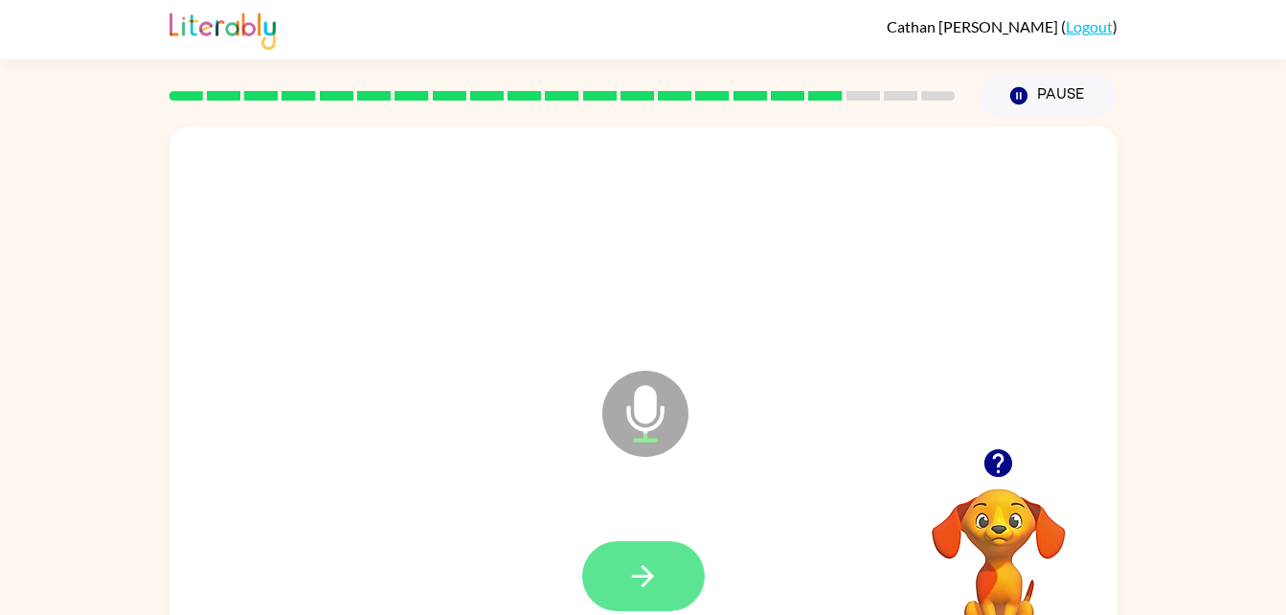
click at [614, 566] on button "button" at bounding box center [643, 576] width 123 height 70
click at [624, 596] on button "button" at bounding box center [643, 576] width 123 height 70
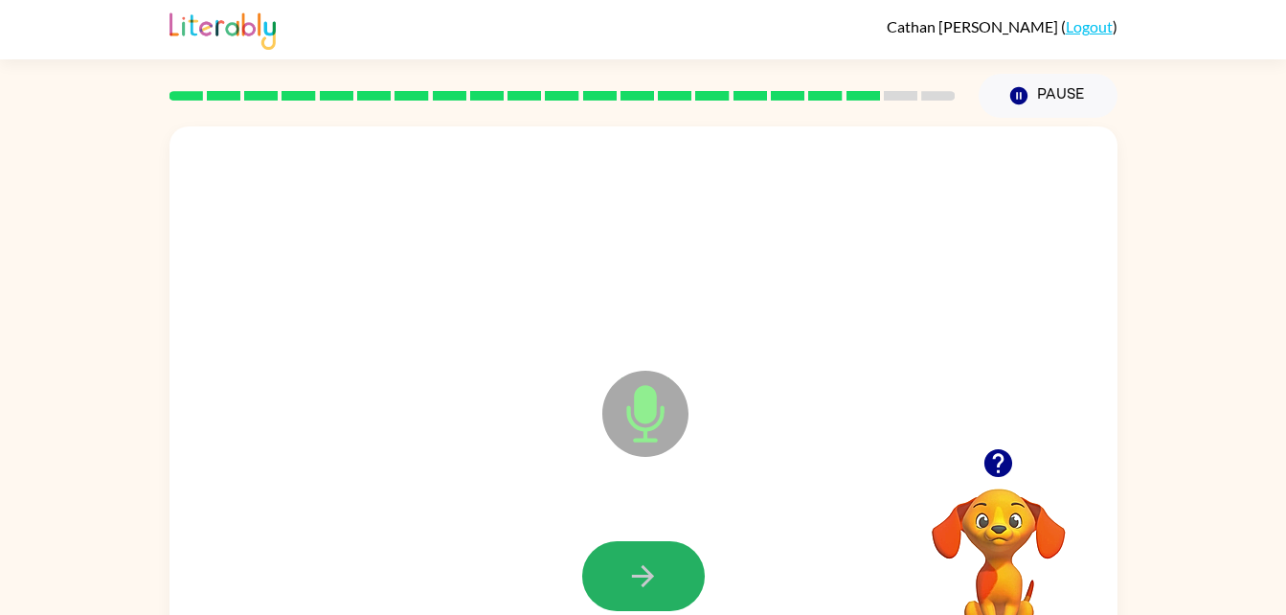
click at [626, 601] on button "button" at bounding box center [643, 576] width 123 height 70
click at [988, 472] on icon "button" at bounding box center [999, 463] width 28 height 28
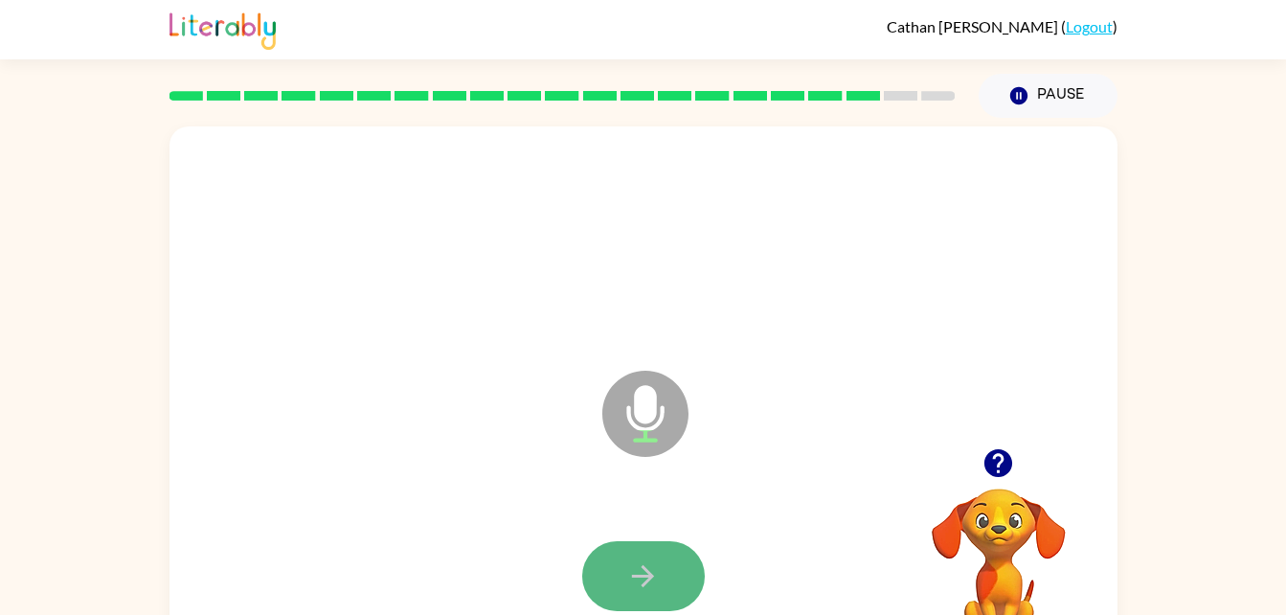
click at [620, 586] on button "button" at bounding box center [643, 576] width 123 height 70
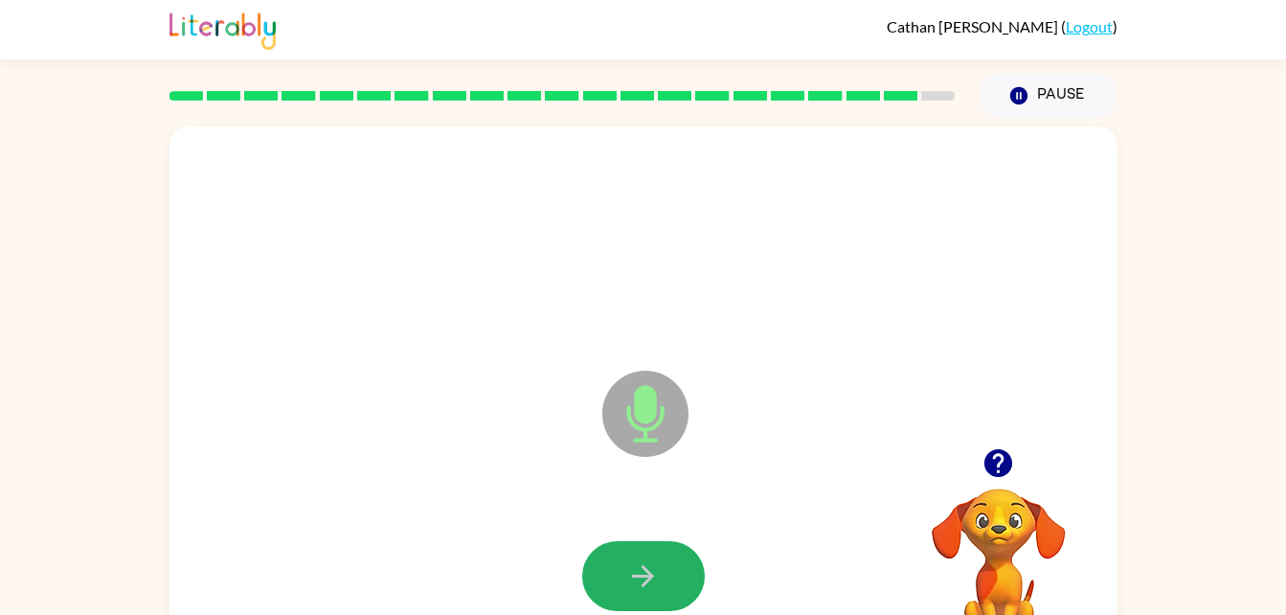
click at [620, 586] on button "button" at bounding box center [643, 576] width 123 height 70
